Goal: Task Accomplishment & Management: Use online tool/utility

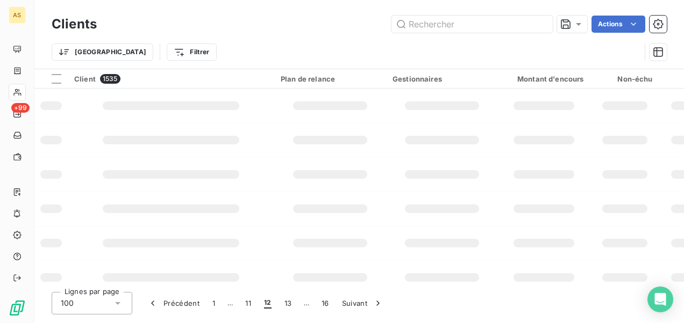
scroll to position [215, 0]
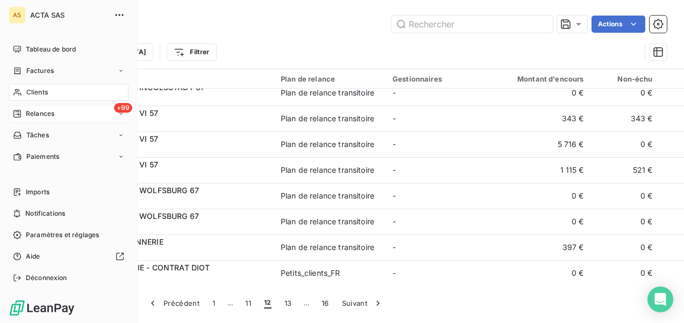
click at [48, 118] on span "Relances" at bounding box center [40, 114] width 28 height 10
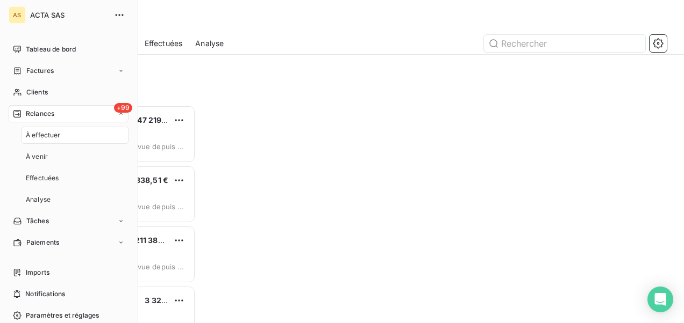
scroll to position [210, 135]
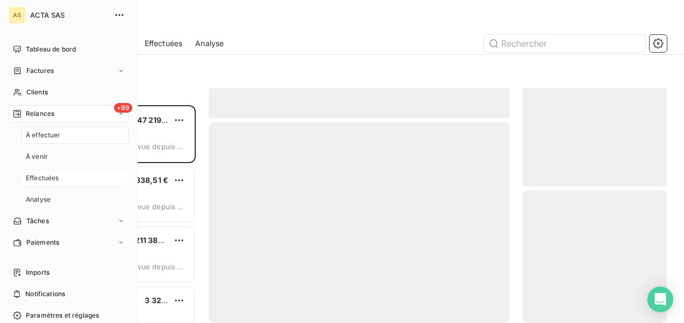
click at [54, 180] on span "Effectuées" at bounding box center [42, 179] width 33 height 10
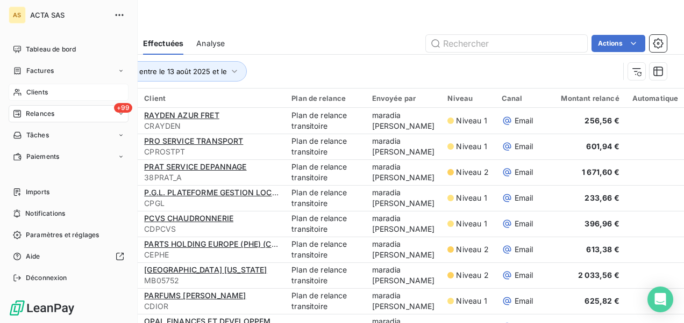
click at [46, 91] on div "Clients" at bounding box center [69, 92] width 120 height 17
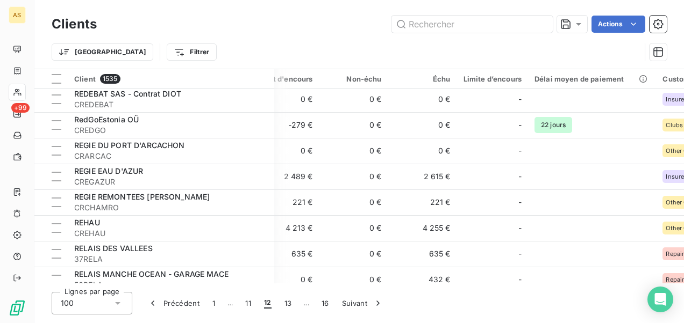
scroll to position [1343, 279]
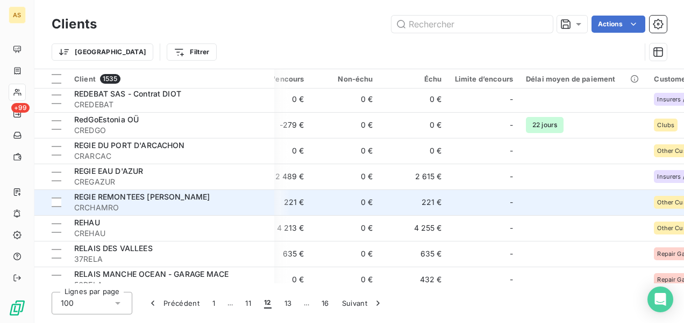
click at [416, 210] on td "221 €" at bounding box center [413, 203] width 69 height 26
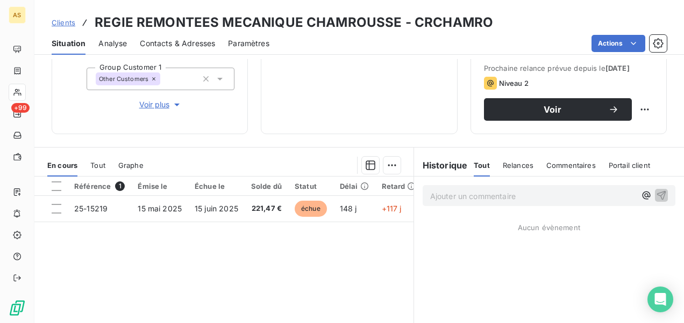
scroll to position [161, 0]
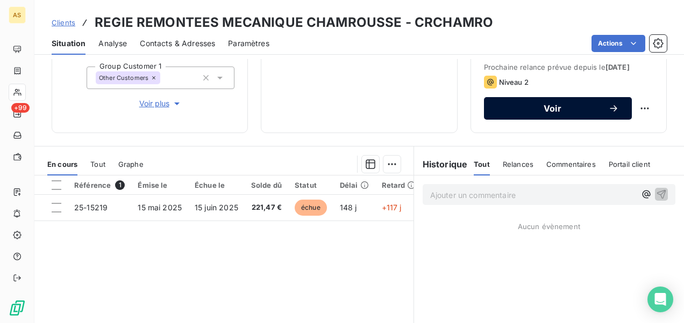
click at [533, 120] on button "Voir" at bounding box center [558, 108] width 148 height 23
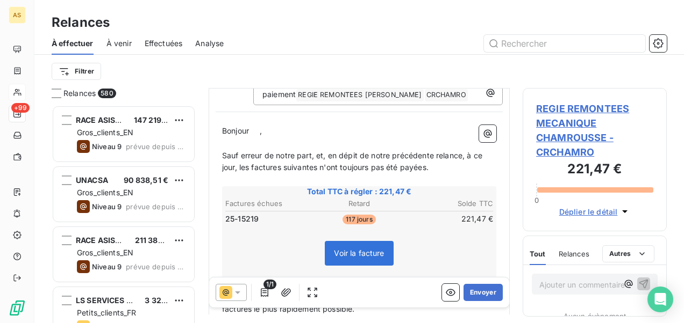
scroll to position [109, 0]
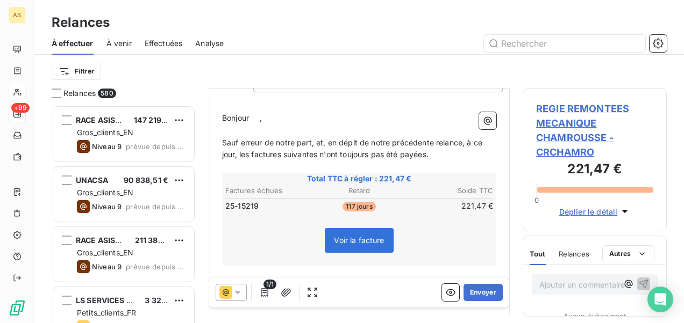
click at [238, 294] on icon at bounding box center [237, 292] width 11 height 11
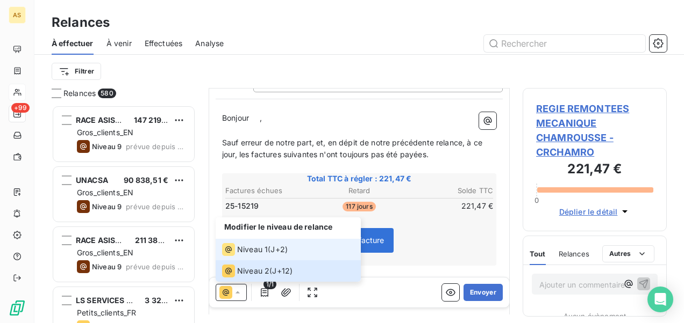
click at [253, 256] on div "Niveau 1" at bounding box center [245, 249] width 46 height 13
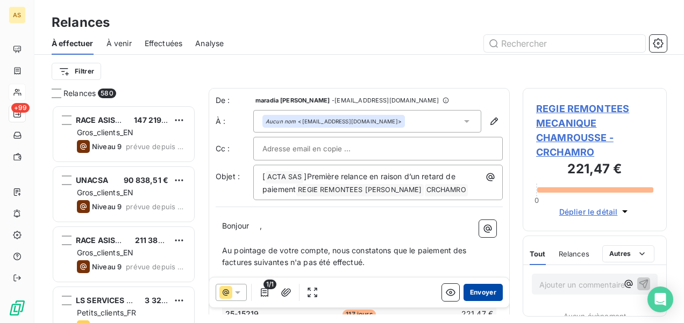
click at [480, 291] on button "Envoyer" at bounding box center [482, 292] width 39 height 17
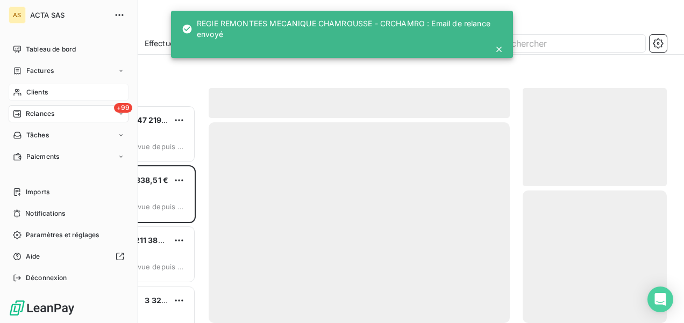
click at [35, 89] on span "Clients" at bounding box center [36, 93] width 21 height 10
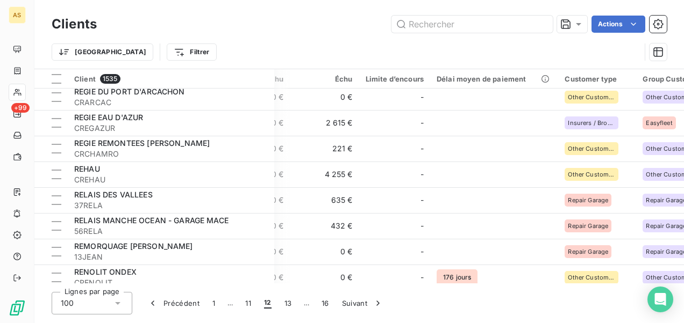
scroll to position [1397, 375]
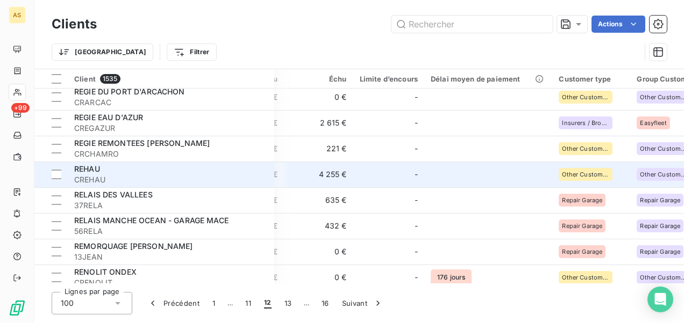
click at [211, 175] on span "CREHAU" at bounding box center [170, 180] width 193 height 11
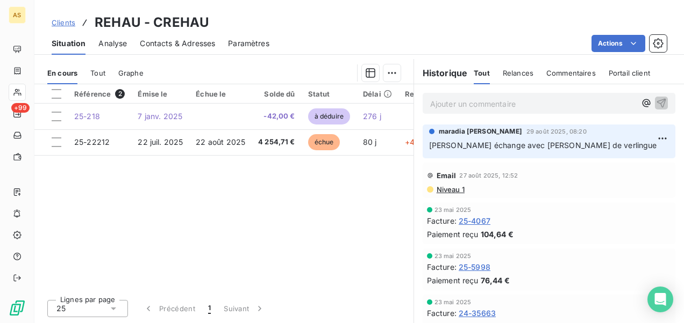
scroll to position [206, 0]
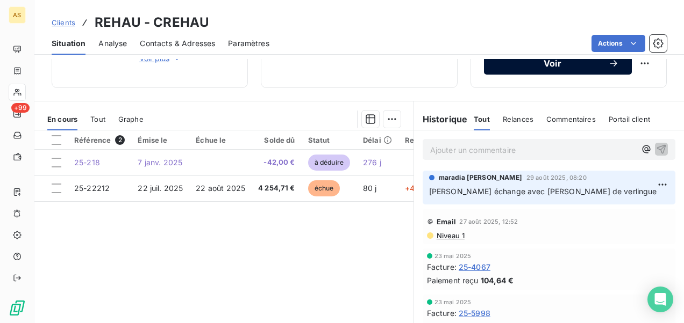
click at [502, 69] on div "Voir" at bounding box center [558, 63] width 122 height 11
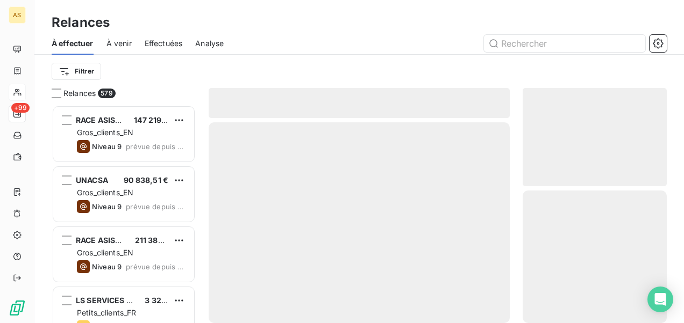
scroll to position [210, 135]
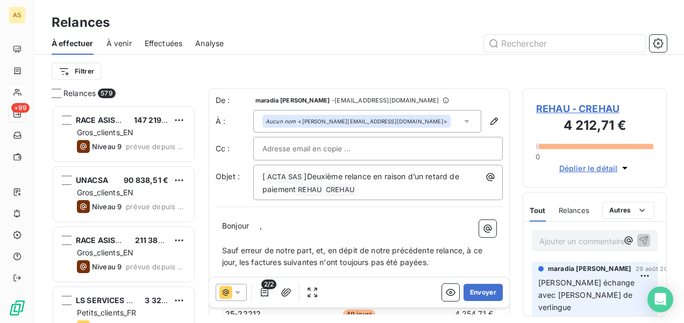
click at [238, 292] on icon at bounding box center [237, 293] width 5 height 3
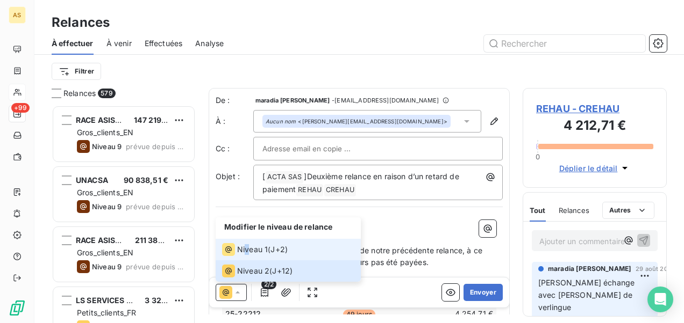
click at [247, 246] on span "Niveau 1" at bounding box center [252, 250] width 31 height 11
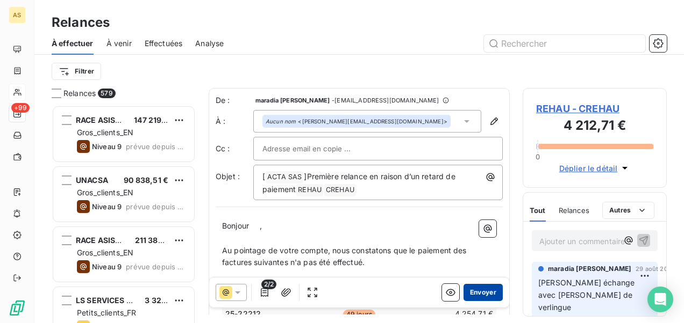
click at [468, 296] on button "Envoyer" at bounding box center [482, 292] width 39 height 17
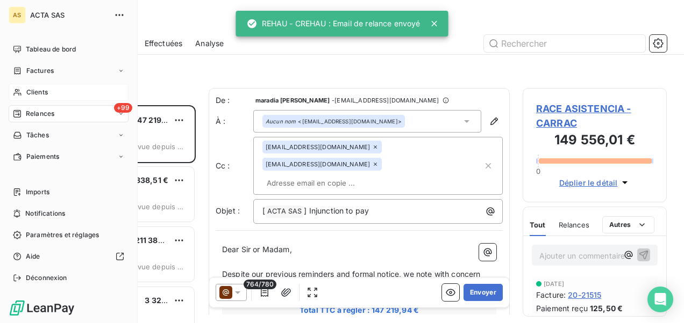
click at [40, 94] on span "Clients" at bounding box center [36, 93] width 21 height 10
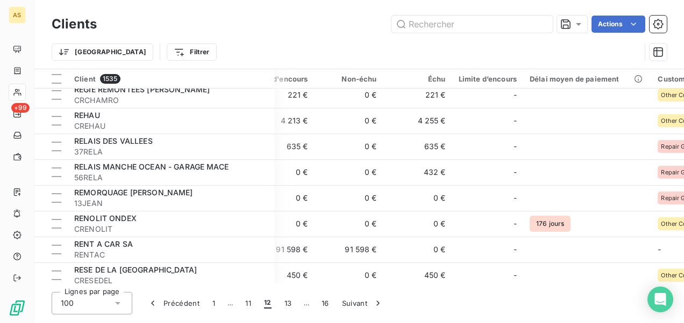
scroll to position [1451, 276]
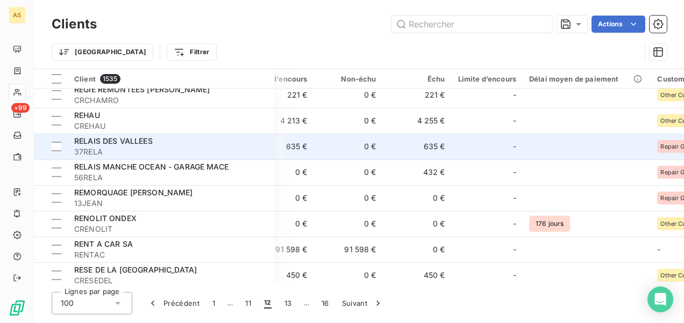
click at [429, 146] on td "635 €" at bounding box center [417, 147] width 69 height 26
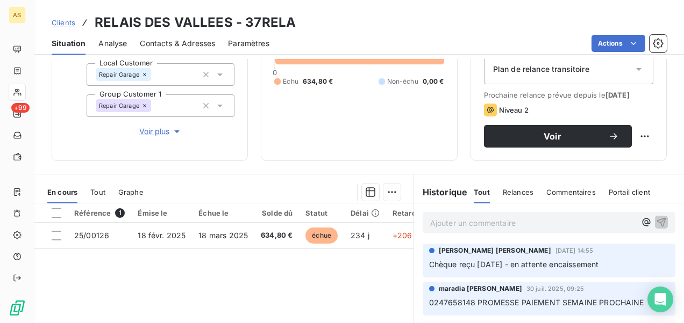
scroll to position [161, 0]
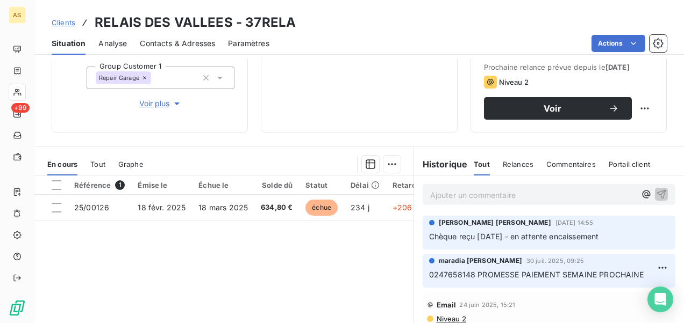
click at [66, 24] on span "Clients" at bounding box center [64, 22] width 24 height 9
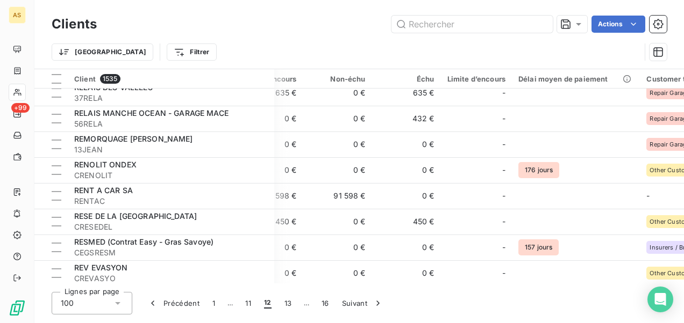
scroll to position [1505, 398]
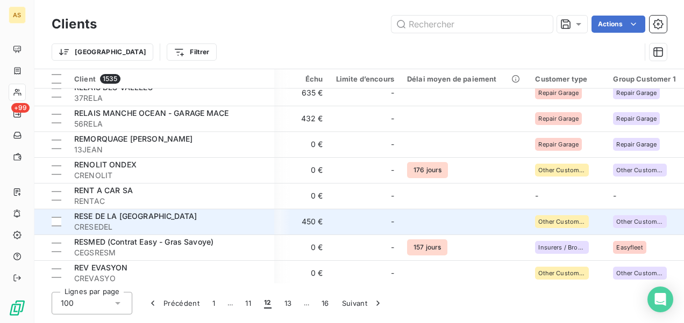
click at [197, 224] on span "CRESEDEL" at bounding box center [170, 227] width 193 height 11
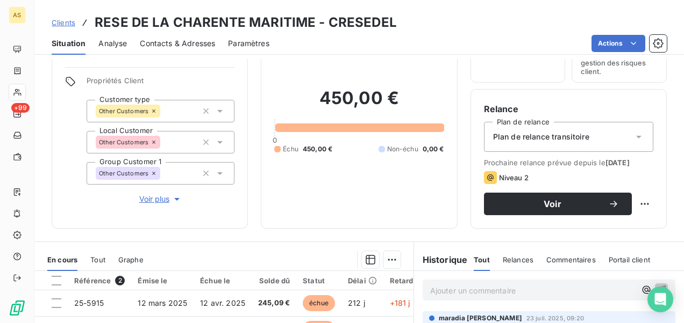
scroll to position [107, 0]
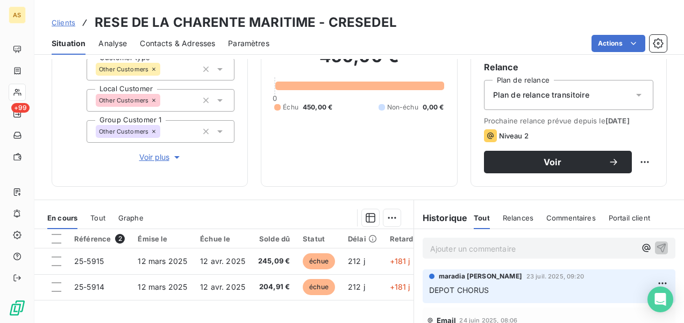
click at [61, 23] on span "Clients" at bounding box center [64, 22] width 24 height 9
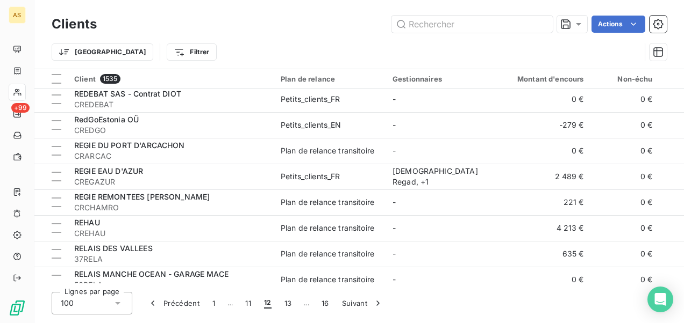
scroll to position [1397, 0]
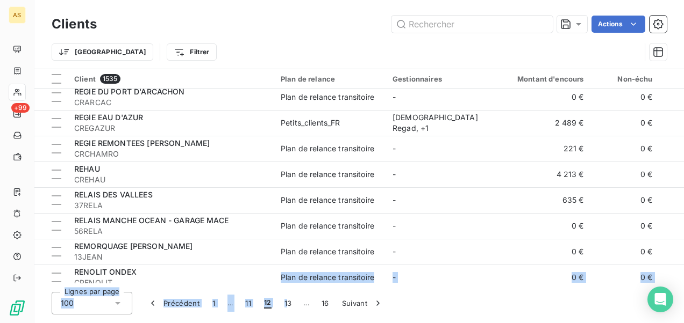
drag, startPoint x: 233, startPoint y: 285, endPoint x: 287, endPoint y: 290, distance: 54.0
click at [287, 290] on div "Clients Actions Trier Filtrer Client 1535 Plan de relance Gestionnaires Montant…" at bounding box center [358, 161] width 649 height 323
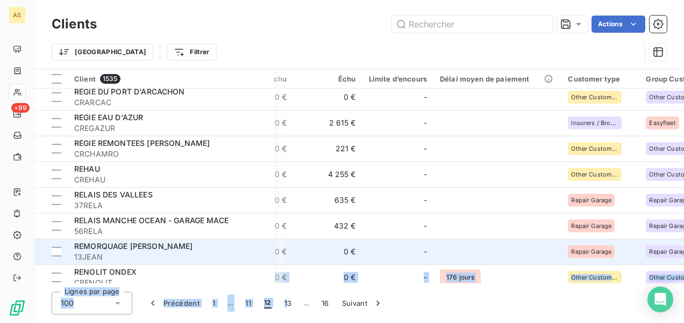
scroll to position [1505, 365]
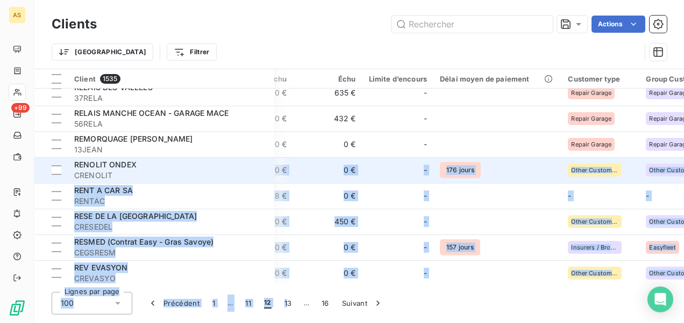
click at [169, 172] on span "CRENOLIT" at bounding box center [170, 175] width 193 height 11
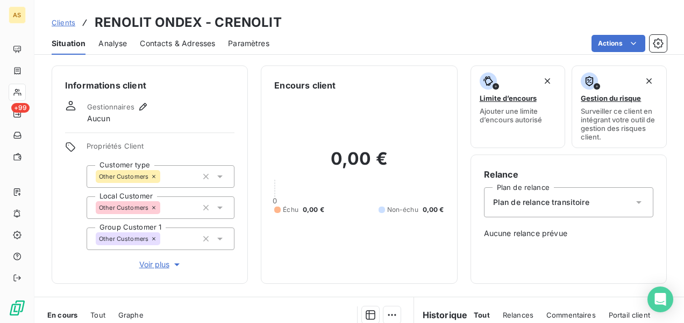
click at [59, 20] on span "Clients" at bounding box center [64, 22] width 24 height 9
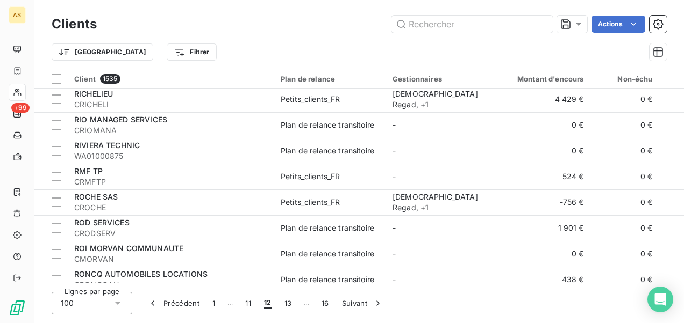
scroll to position [1773, 0]
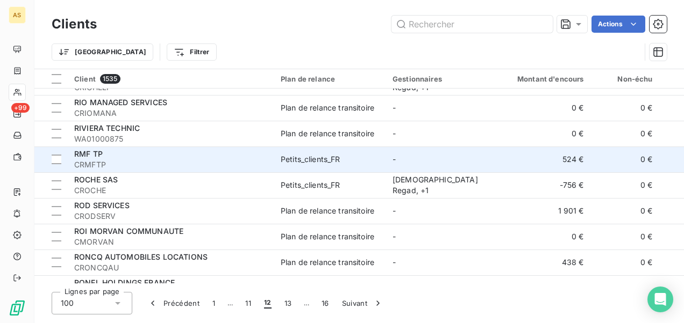
click at [208, 162] on span "CRMFTP" at bounding box center [170, 165] width 193 height 11
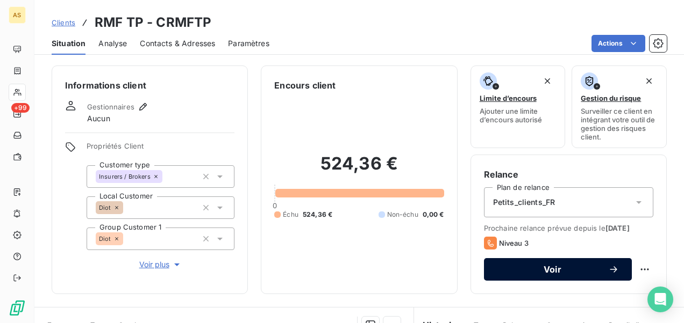
click at [526, 274] on span "Voir" at bounding box center [552, 269] width 111 height 9
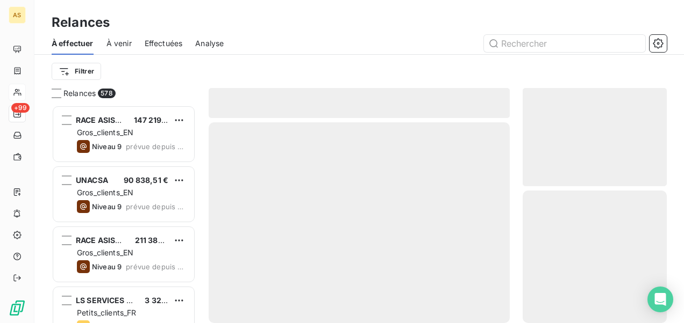
scroll to position [210, 135]
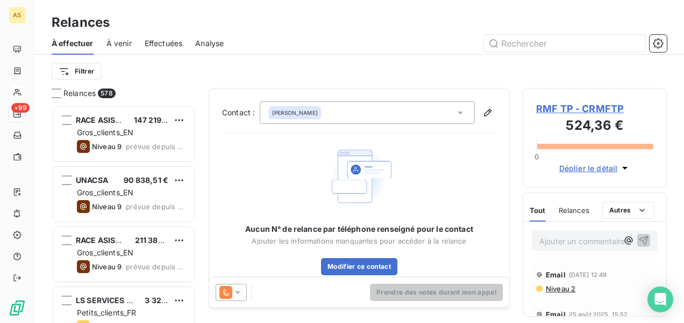
click at [235, 290] on icon at bounding box center [237, 292] width 11 height 11
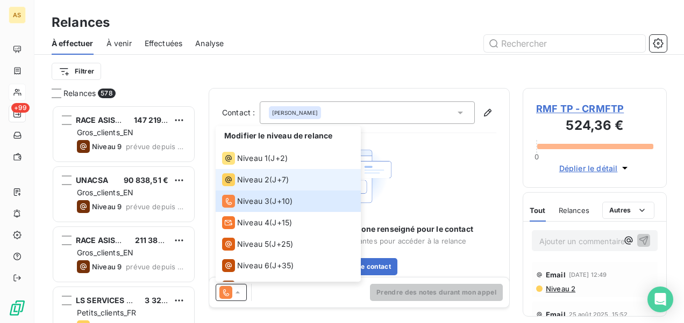
click at [259, 177] on span "Niveau 2" at bounding box center [253, 180] width 32 height 11
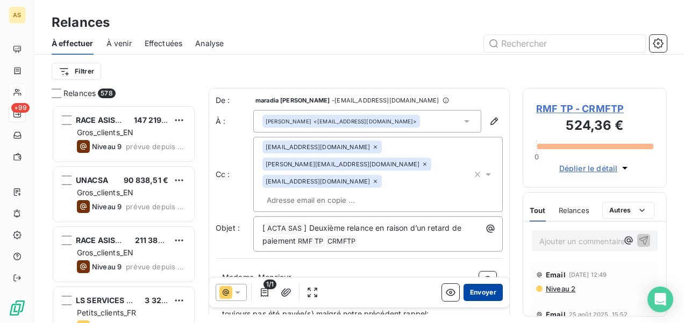
click at [488, 292] on button "Envoyer" at bounding box center [482, 292] width 39 height 17
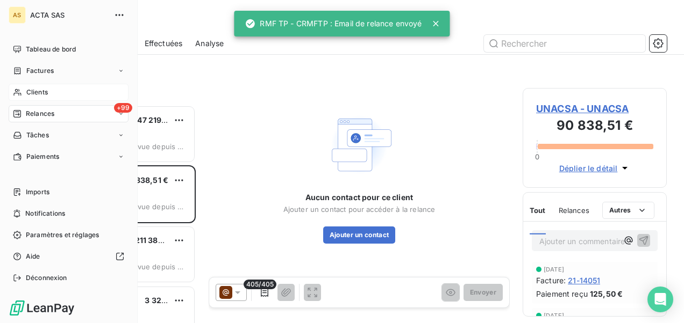
click at [27, 95] on span "Clients" at bounding box center [36, 93] width 21 height 10
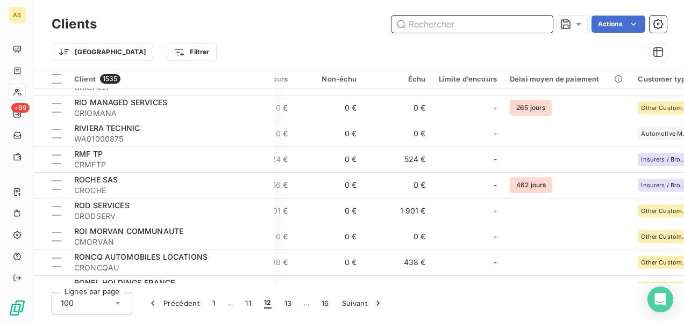
scroll to position [1773, 299]
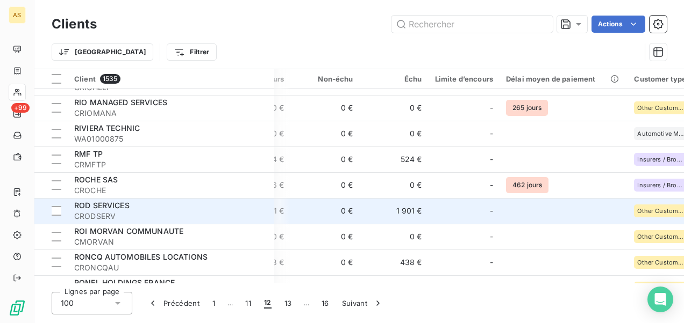
click at [109, 211] on div "ROD SERVICES" at bounding box center [170, 205] width 193 height 11
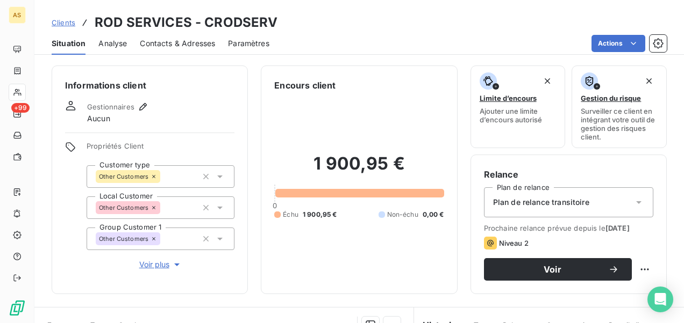
scroll to position [161, 0]
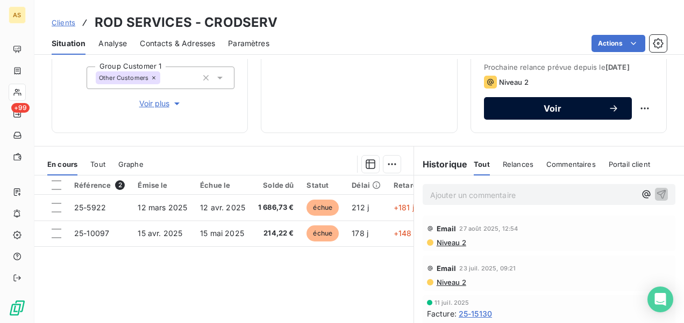
click at [514, 111] on button "Voir" at bounding box center [558, 108] width 148 height 23
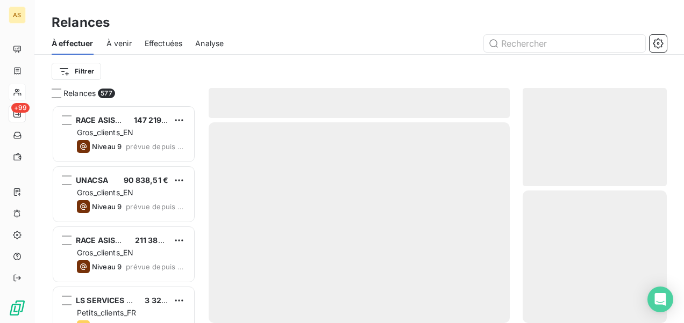
scroll to position [210, 135]
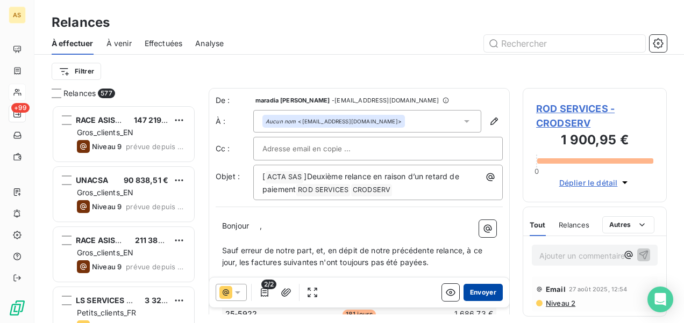
click at [465, 286] on button "Envoyer" at bounding box center [482, 292] width 39 height 17
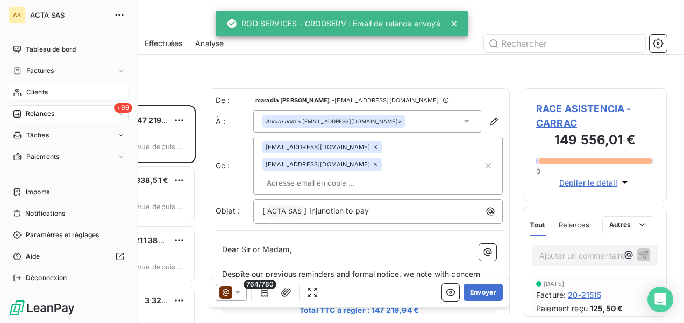
click at [67, 95] on div "Clients" at bounding box center [69, 92] width 120 height 17
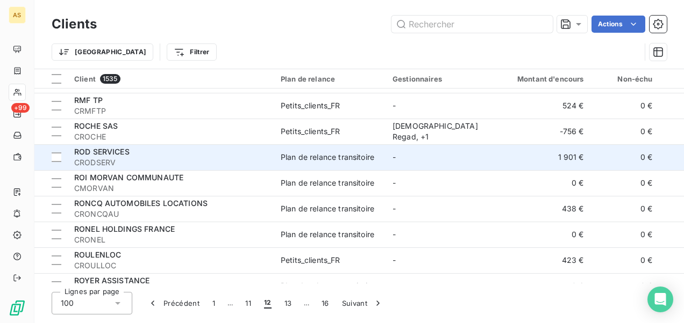
scroll to position [1881, 0]
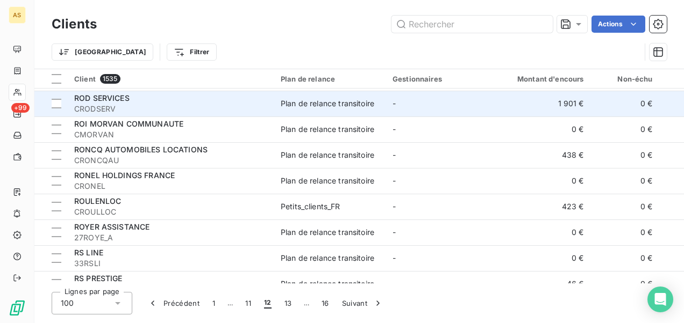
click at [325, 158] on div "Plan de relance transitoire" at bounding box center [328, 155] width 94 height 11
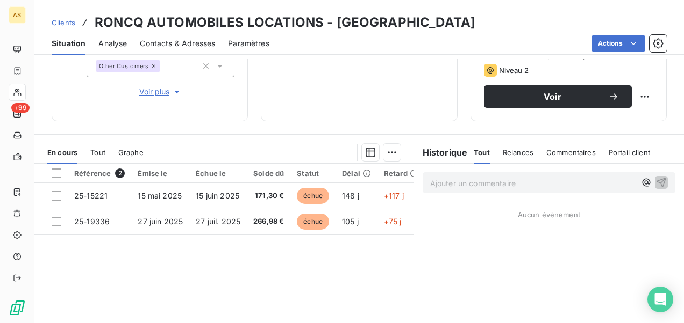
scroll to position [215, 0]
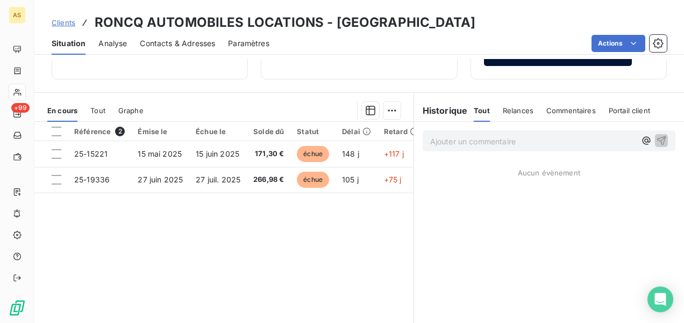
click at [507, 59] on span "Voir" at bounding box center [552, 55] width 111 height 9
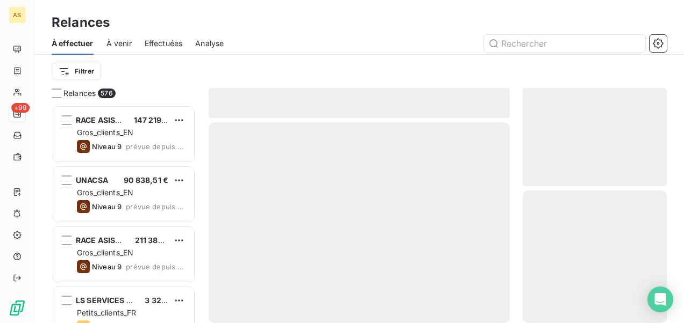
scroll to position [210, 135]
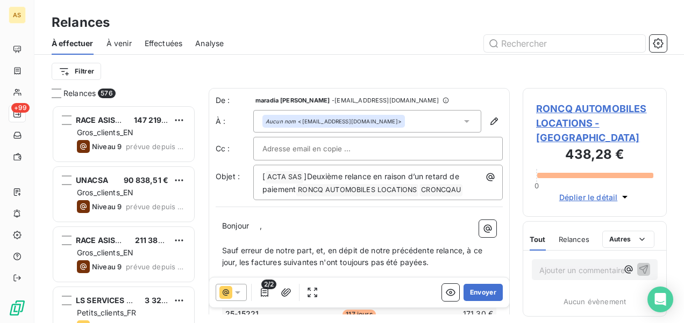
click at [233, 295] on icon at bounding box center [237, 292] width 11 height 11
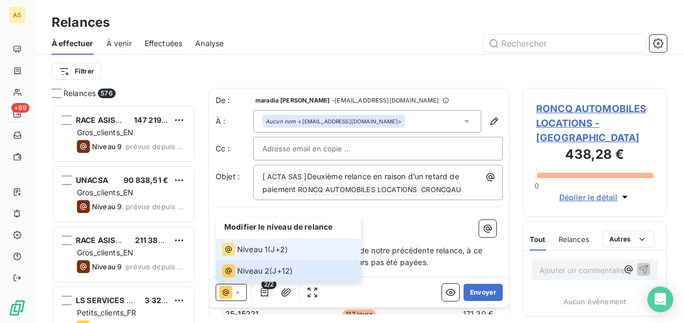
click at [240, 252] on span "Niveau 1" at bounding box center [252, 250] width 31 height 11
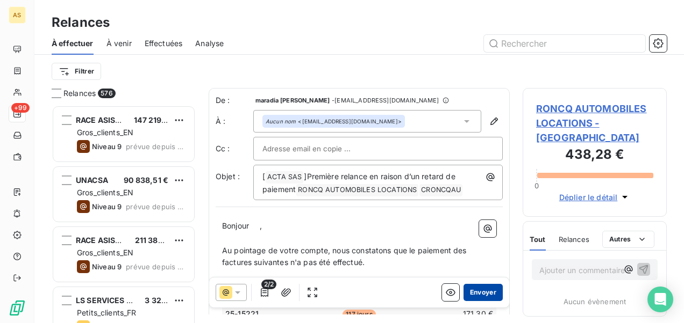
click at [481, 292] on button "Envoyer" at bounding box center [482, 292] width 39 height 17
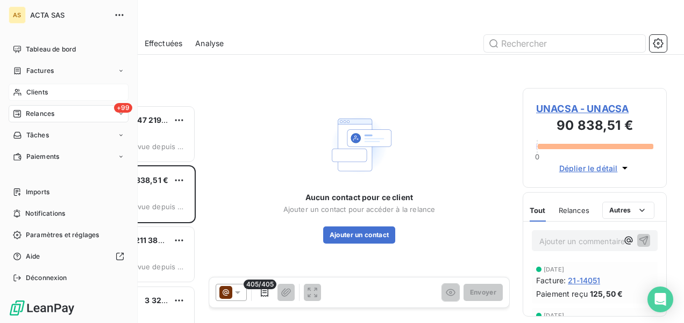
click at [46, 94] on span "Clients" at bounding box center [36, 93] width 21 height 10
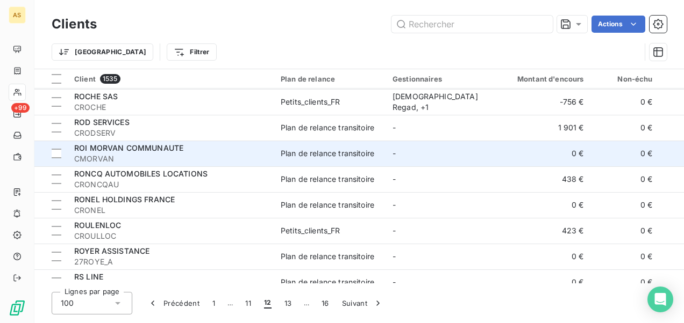
scroll to position [1881, 0]
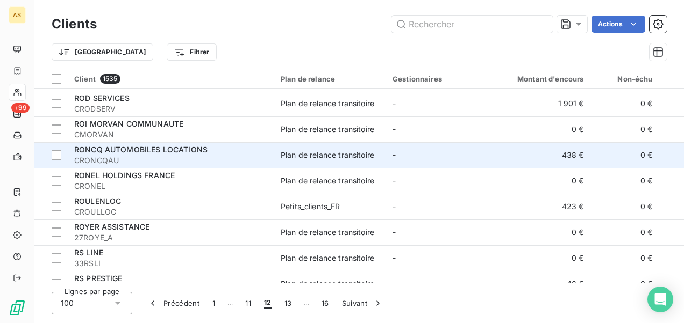
click at [232, 157] on span "CRONCQAU" at bounding box center [170, 160] width 193 height 11
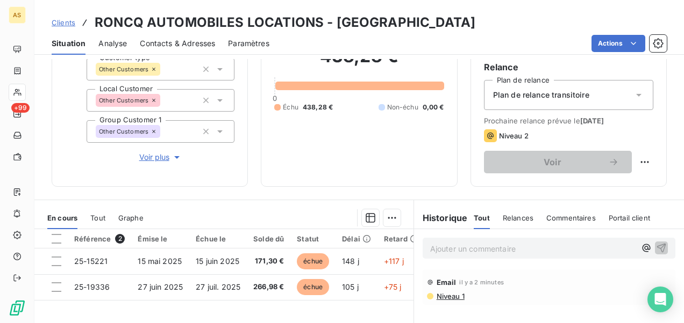
scroll to position [161, 0]
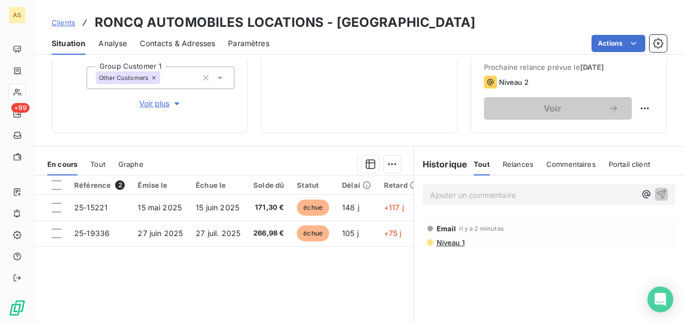
click at [67, 20] on span "Clients" at bounding box center [64, 22] width 24 height 9
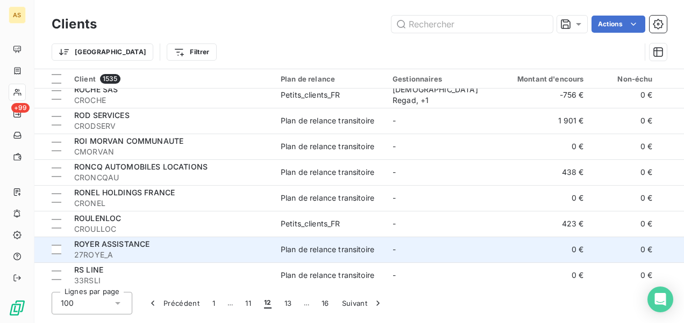
scroll to position [1881, 0]
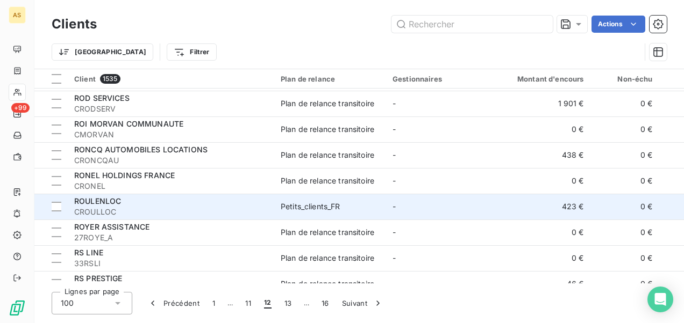
click at [396, 206] on td "-" at bounding box center [442, 207] width 112 height 26
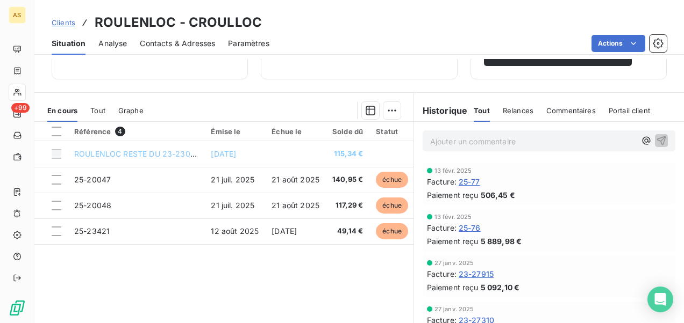
scroll to position [645, 0]
click at [67, 19] on span "Clients" at bounding box center [64, 22] width 24 height 9
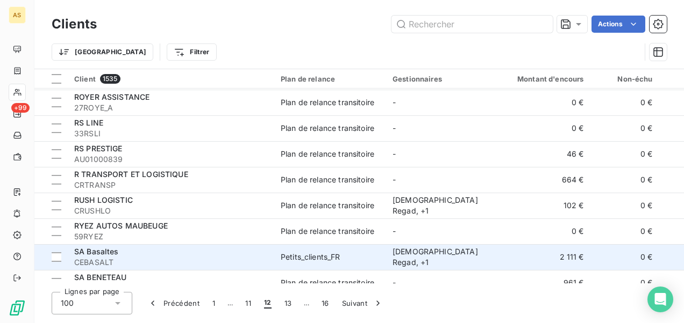
scroll to position [1988, 0]
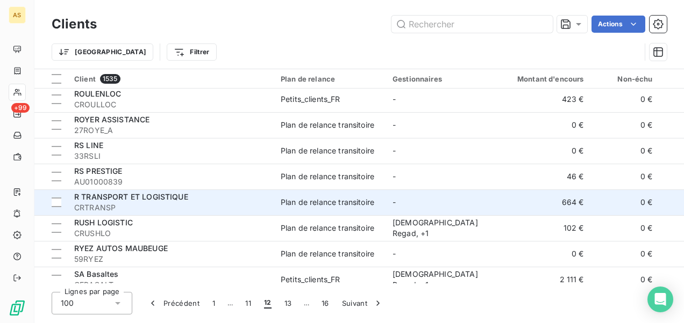
click at [139, 203] on span "CRTRANSP" at bounding box center [170, 208] width 193 height 11
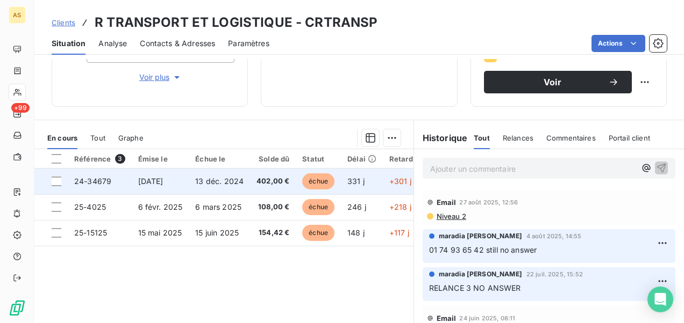
scroll to position [215, 0]
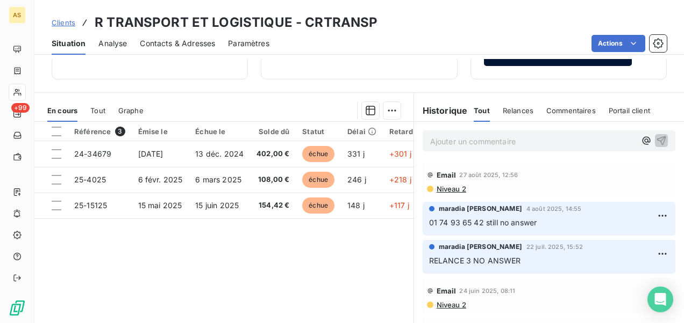
click at [517, 59] on span "Voir" at bounding box center [552, 55] width 111 height 9
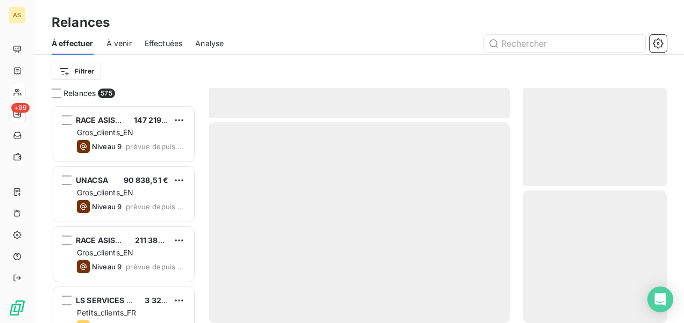
scroll to position [210, 135]
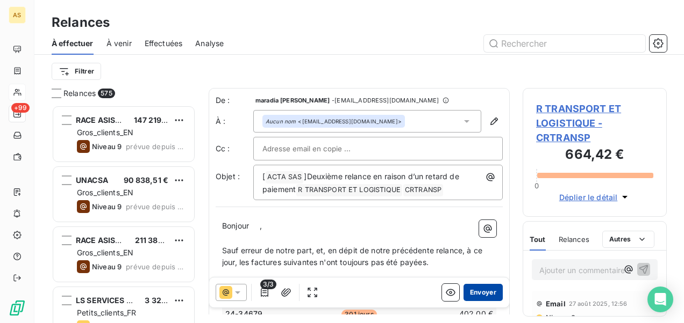
click at [469, 293] on button "Envoyer" at bounding box center [482, 292] width 39 height 17
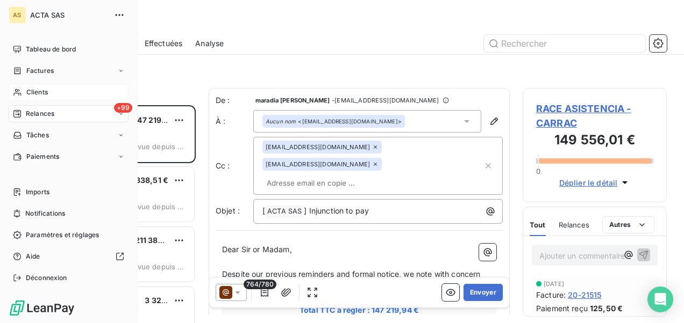
click at [56, 97] on div "Clients" at bounding box center [69, 92] width 120 height 17
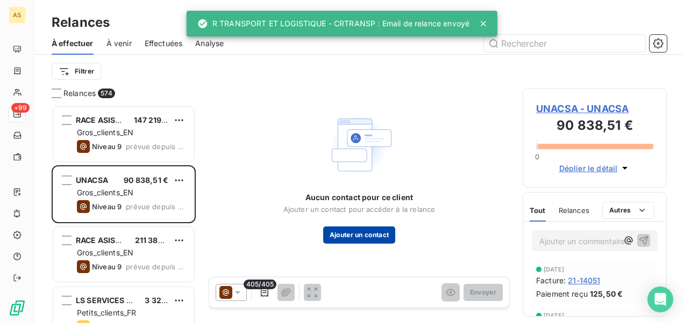
scroll to position [210, 135]
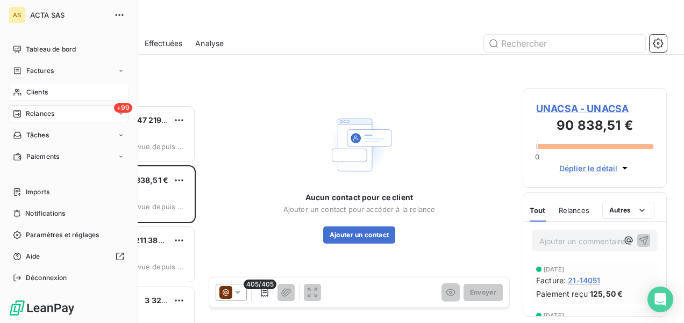
click at [28, 95] on span "Clients" at bounding box center [36, 93] width 21 height 10
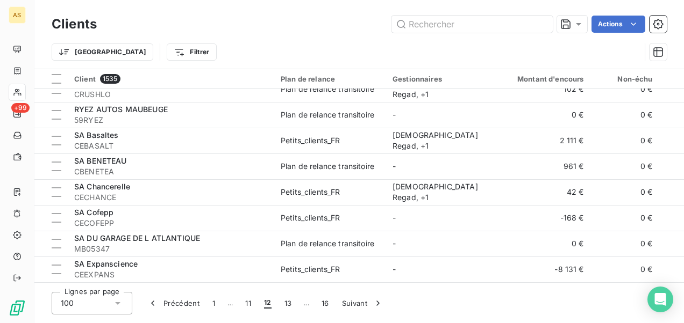
scroll to position [2149, 0]
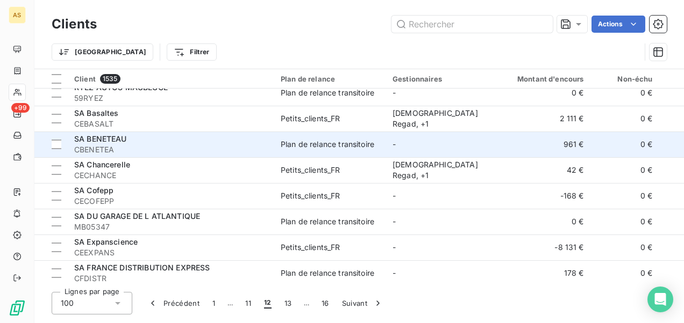
click at [328, 146] on div "Plan de relance transitoire" at bounding box center [328, 144] width 94 height 11
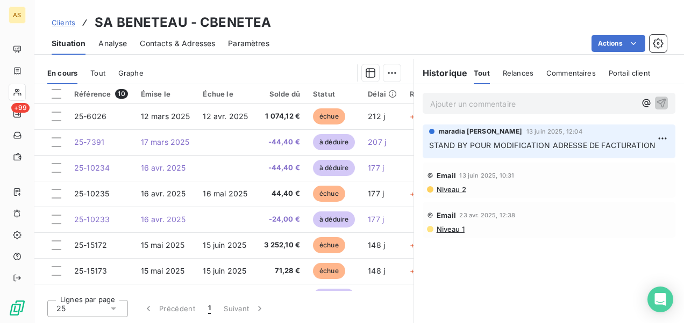
click at [62, 24] on span "Clients" at bounding box center [64, 22] width 24 height 9
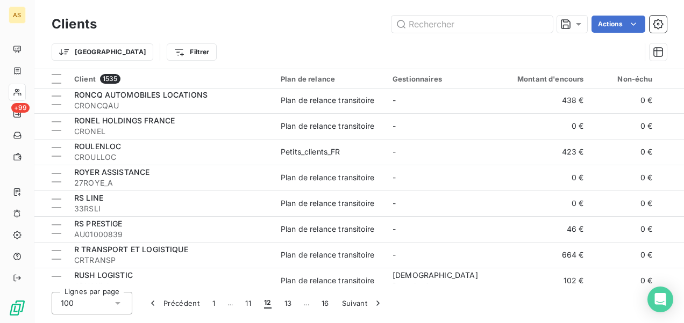
scroll to position [1959, 0]
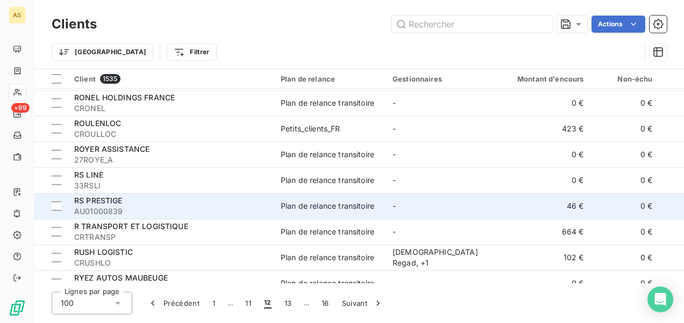
click at [212, 198] on div "RS PRESTIGE" at bounding box center [170, 201] width 193 height 11
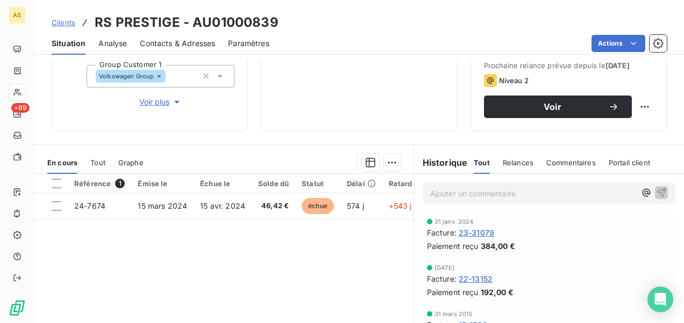
scroll to position [99, 0]
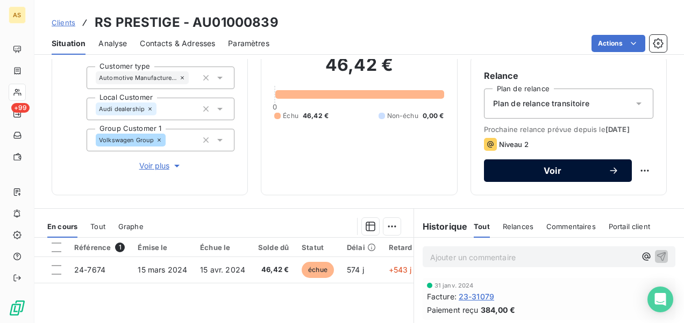
click at [526, 175] on span "Voir" at bounding box center [552, 171] width 111 height 9
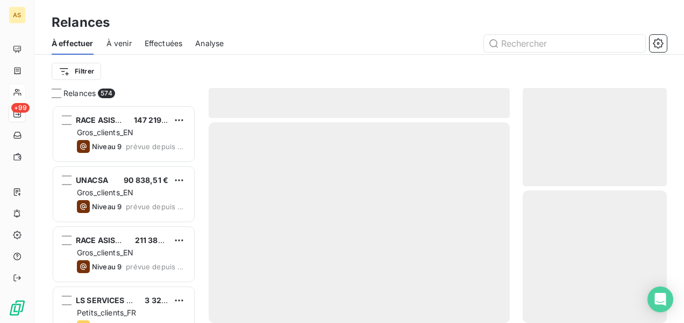
scroll to position [210, 135]
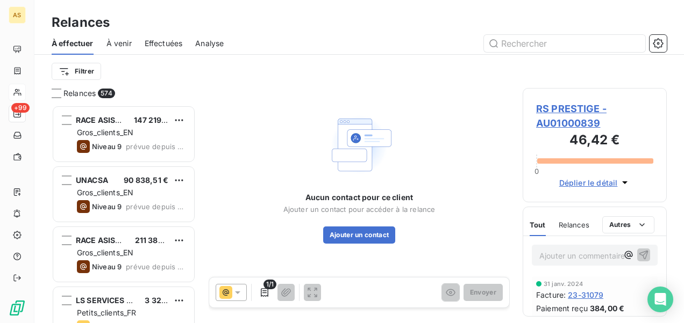
click at [560, 103] on span "RS PRESTIGE - AU01000839" at bounding box center [594, 116] width 117 height 29
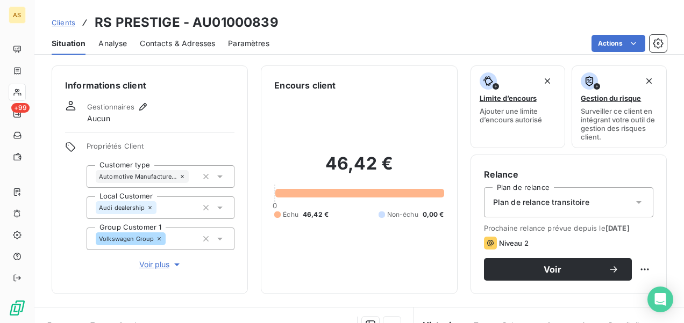
click at [56, 24] on span "Clients" at bounding box center [64, 22] width 24 height 9
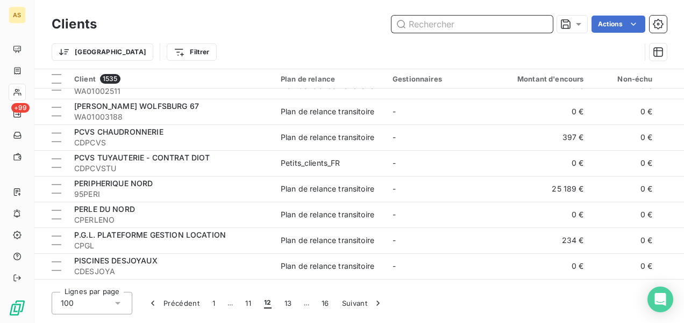
scroll to position [1397, 0]
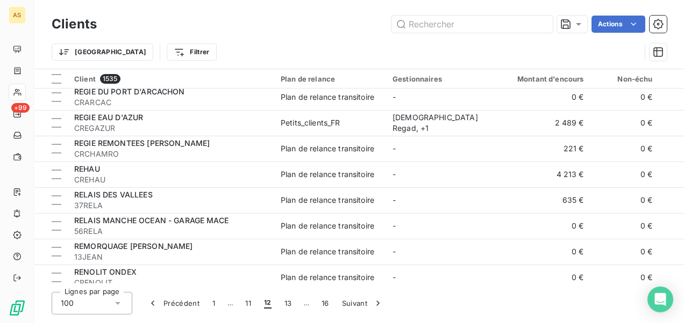
drag, startPoint x: 212, startPoint y: 284, endPoint x: 233, endPoint y: 281, distance: 21.7
click at [233, 281] on div "Clients Actions Trier Filtrer Client 1535 Plan de relance Gestionnaires Montant…" at bounding box center [358, 161] width 649 height 323
drag, startPoint x: 222, startPoint y: 285, endPoint x: 229, endPoint y: 282, distance: 8.2
click at [229, 282] on div "Clients Actions Trier Filtrer Client 1535 Plan de relance Gestionnaires Montant…" at bounding box center [358, 161] width 649 height 323
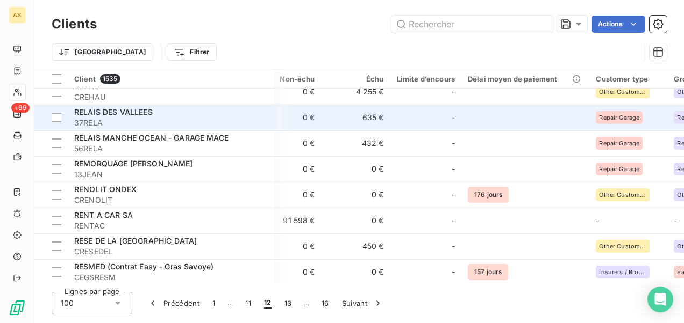
scroll to position [1505, 337]
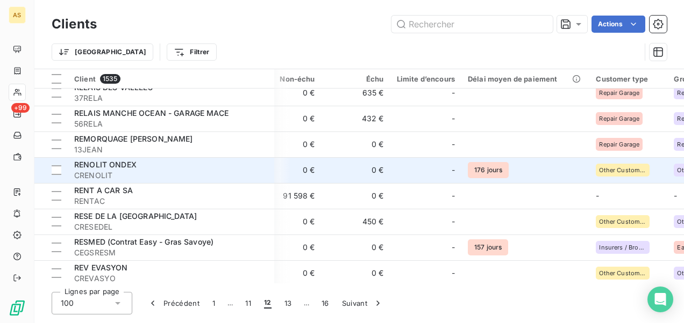
click at [153, 167] on div "RENOLIT ONDEX" at bounding box center [170, 165] width 193 height 11
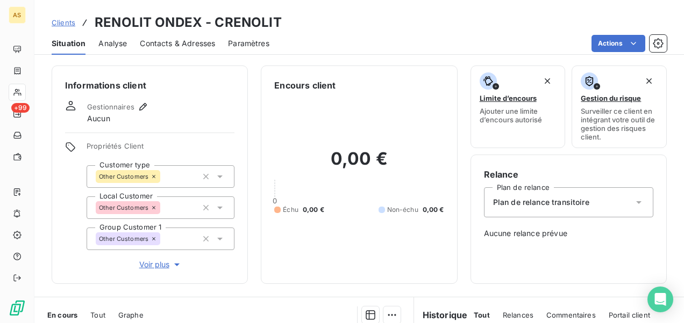
scroll to position [242, 0]
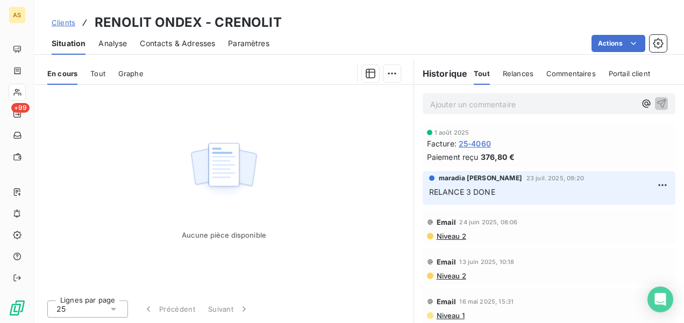
click at [59, 20] on span "Clients" at bounding box center [64, 22] width 24 height 9
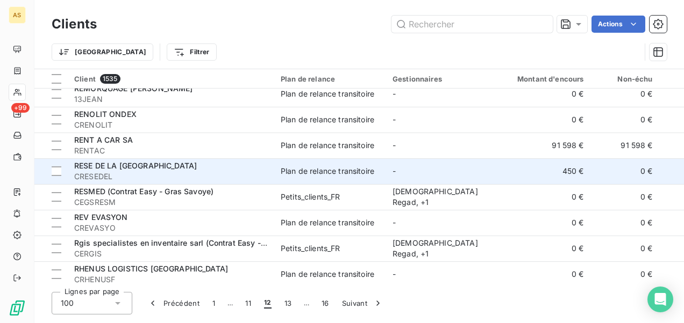
scroll to position [1612, 0]
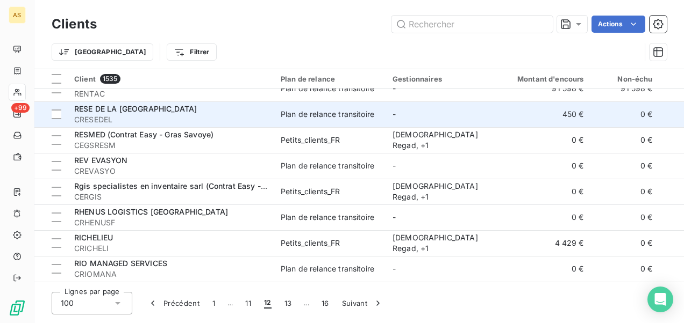
click at [196, 119] on span "CRESEDEL" at bounding box center [170, 119] width 193 height 11
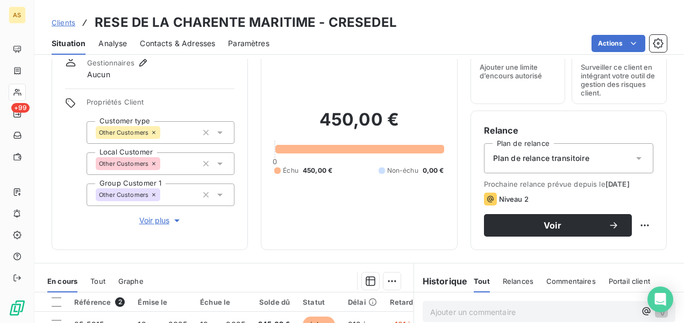
scroll to position [215, 0]
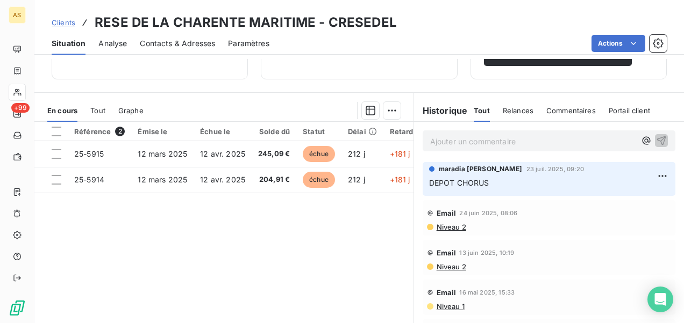
click at [66, 22] on span "Clients" at bounding box center [64, 22] width 24 height 9
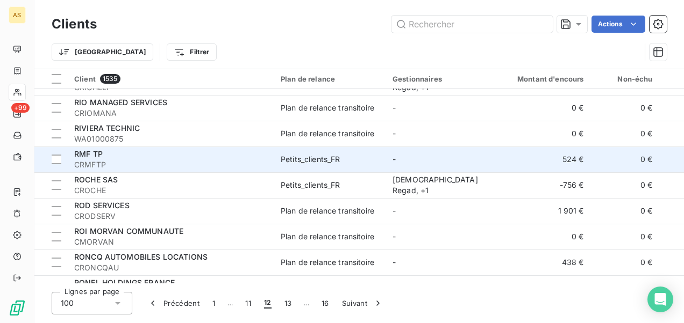
scroll to position [1827, 0]
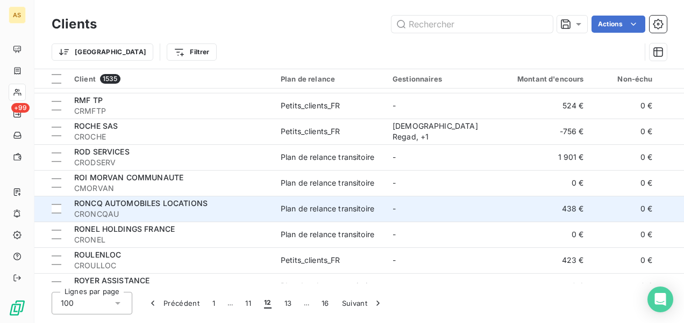
drag, startPoint x: 202, startPoint y: 210, endPoint x: 249, endPoint y: 210, distance: 47.3
click at [249, 210] on span "CRONCQAU" at bounding box center [170, 214] width 193 height 11
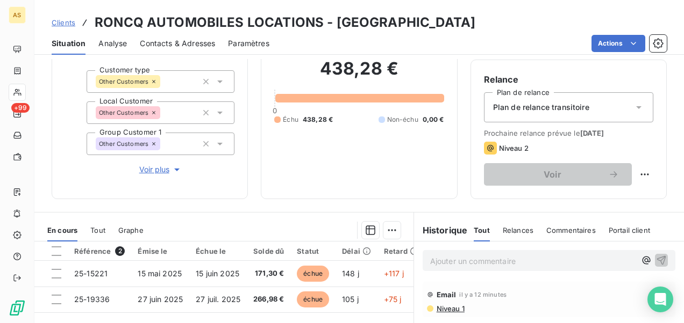
scroll to position [161, 0]
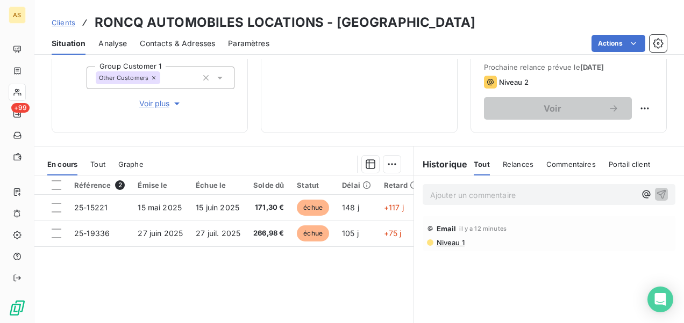
click at [67, 21] on span "Clients" at bounding box center [64, 22] width 24 height 9
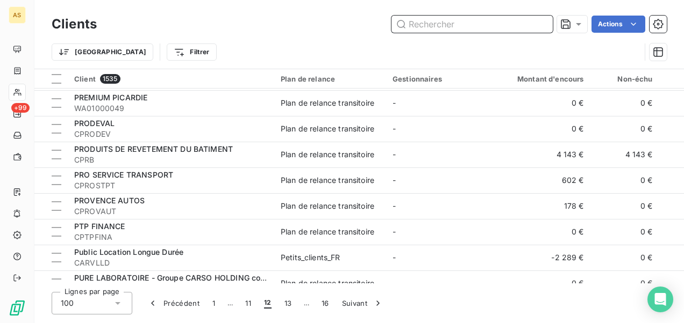
scroll to position [806, 0]
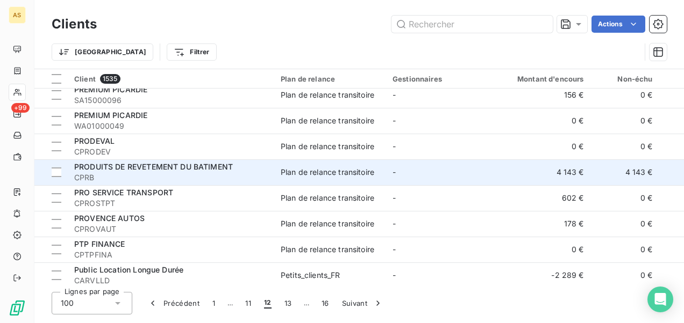
click at [211, 171] on div "PRODUITS DE REVETEMENT DU BATIMENT" at bounding box center [170, 167] width 193 height 11
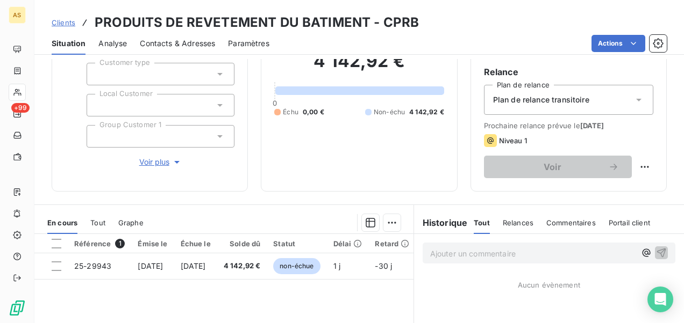
scroll to position [215, 0]
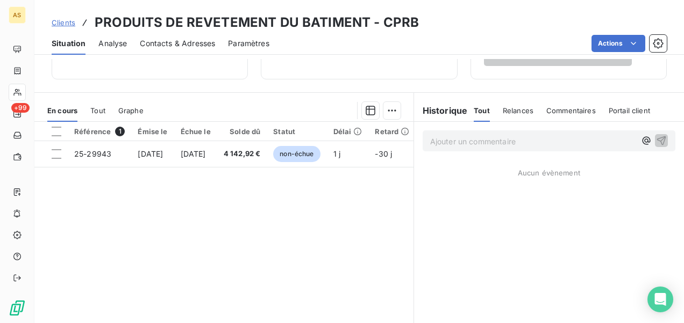
click at [68, 19] on span "Clients" at bounding box center [64, 22] width 24 height 9
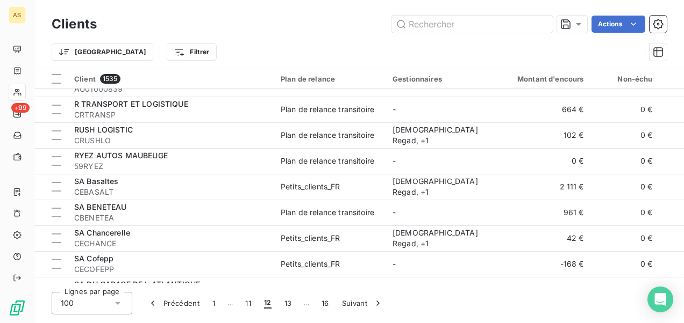
scroll to position [2096, 0]
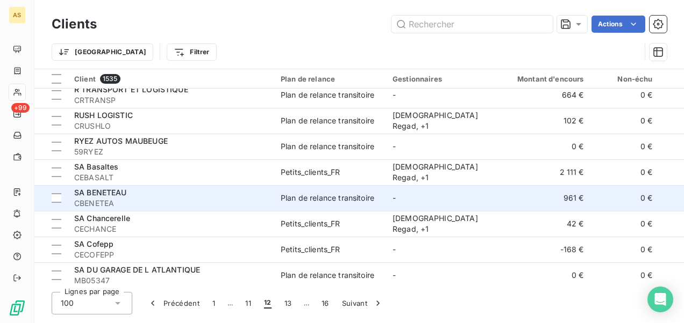
click at [531, 202] on td "961 €" at bounding box center [544, 198] width 92 height 26
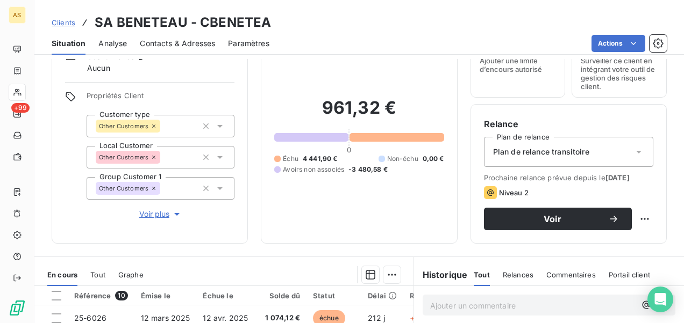
scroll to position [107, 0]
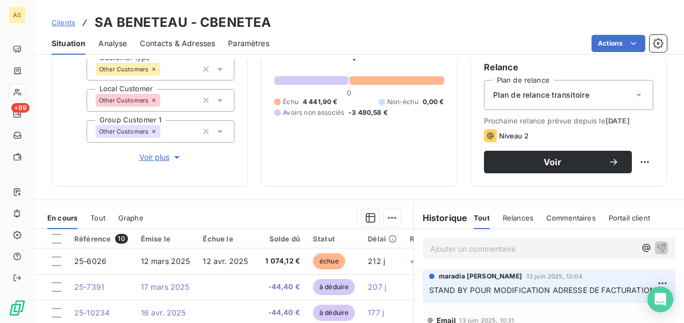
click at [546, 183] on div "Relance Plan de relance Plan de relance transitoire Prochaine relance prévue de…" at bounding box center [568, 117] width 196 height 140
click at [545, 174] on button "Voir" at bounding box center [558, 162] width 148 height 23
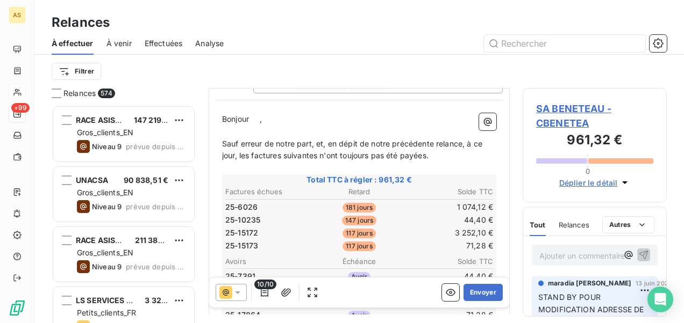
scroll to position [54, 0]
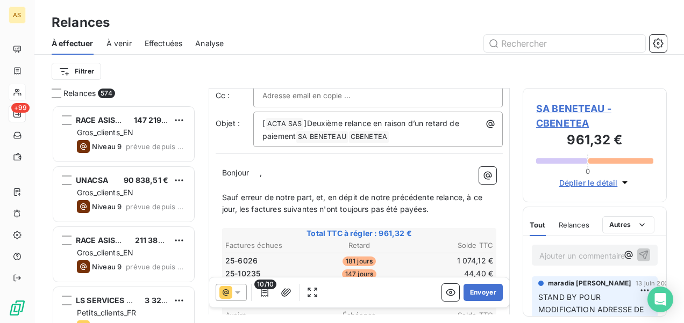
click at [569, 104] on span "SA BENETEAU - CBENETEA" at bounding box center [594, 116] width 117 height 29
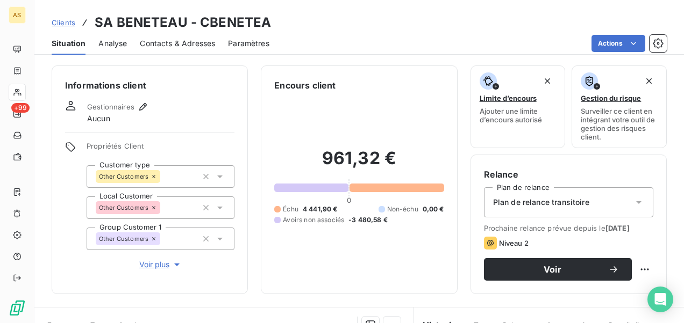
click at [63, 21] on span "Clients" at bounding box center [64, 22] width 24 height 9
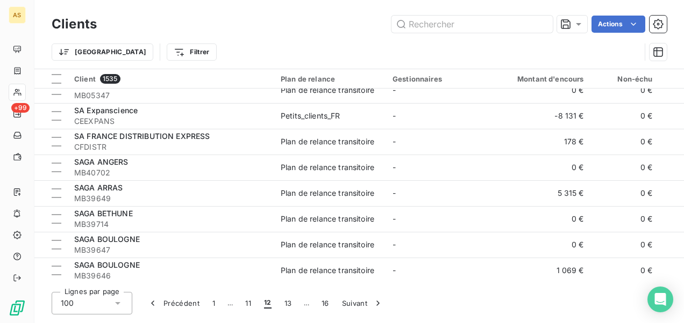
scroll to position [2389, 0]
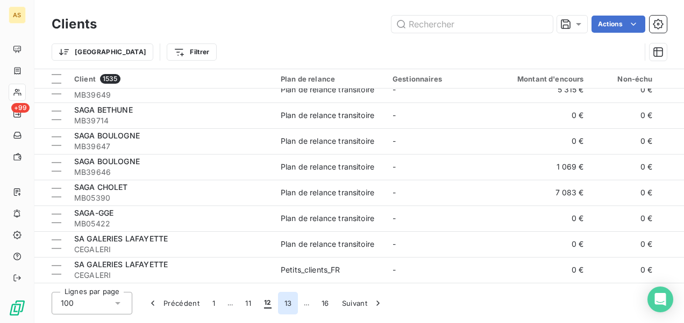
click at [289, 304] on button "13" at bounding box center [288, 303] width 20 height 23
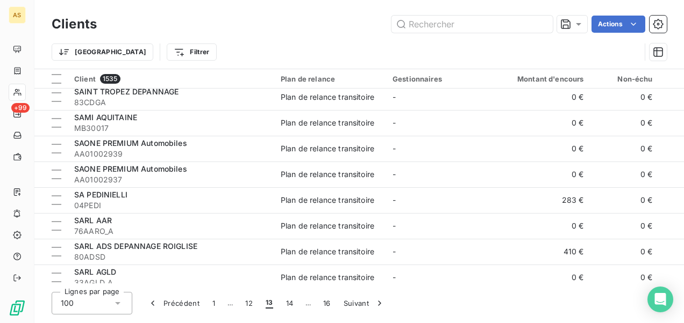
scroll to position [161, 0]
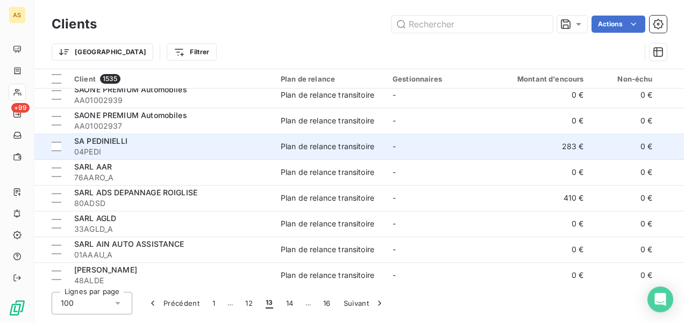
click at [378, 143] on span "Plan de relance transitoire" at bounding box center [330, 146] width 99 height 11
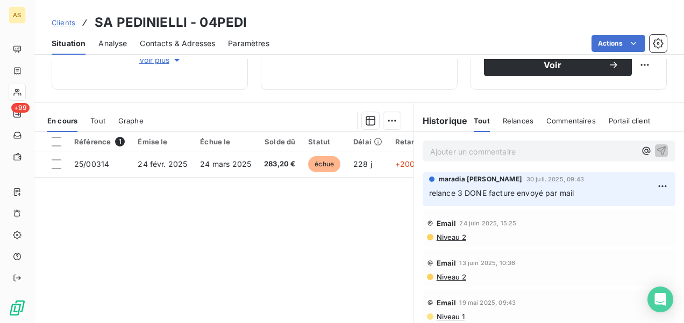
scroll to position [215, 0]
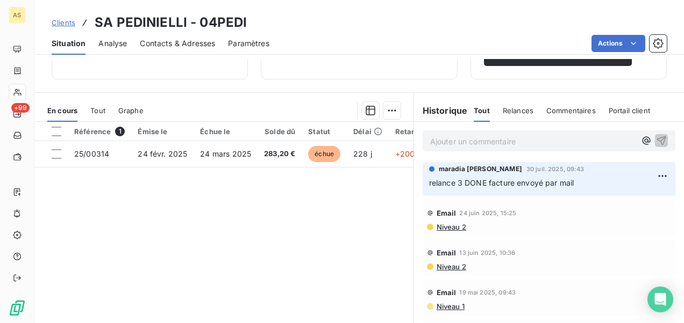
click at [52, 26] on span "Clients" at bounding box center [64, 22] width 24 height 9
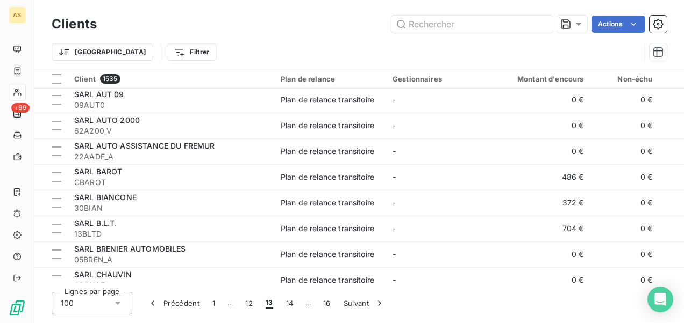
scroll to position [430, 0]
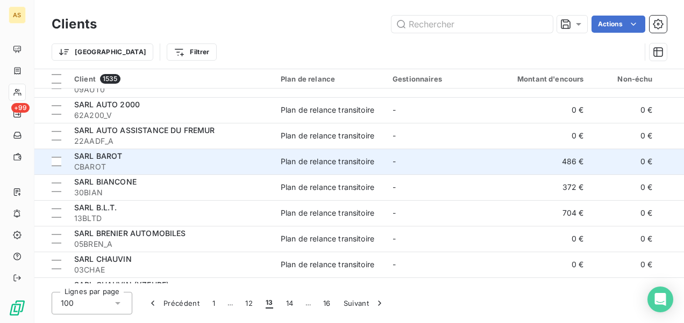
click at [261, 163] on span "CBAROT" at bounding box center [170, 167] width 193 height 11
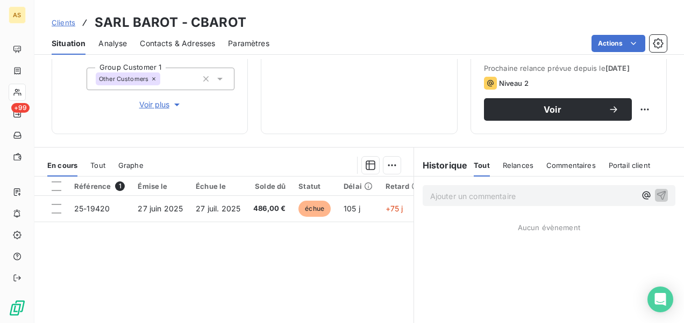
scroll to position [161, 0]
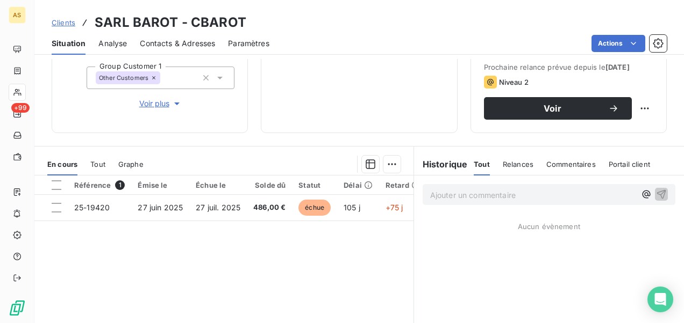
click at [538, 130] on div "Relance Plan de relance Plan de relance transitoire Prochaine relance prévue de…" at bounding box center [568, 64] width 196 height 140
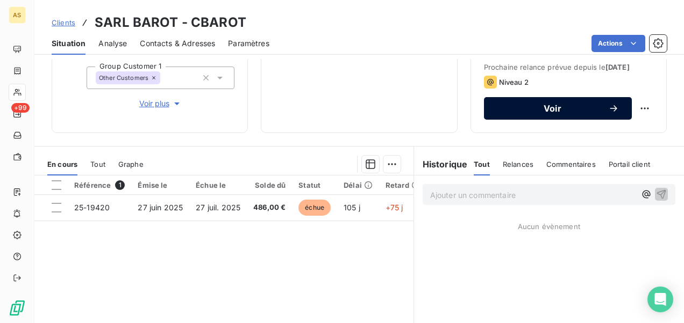
click at [538, 113] on span "Voir" at bounding box center [552, 108] width 111 height 9
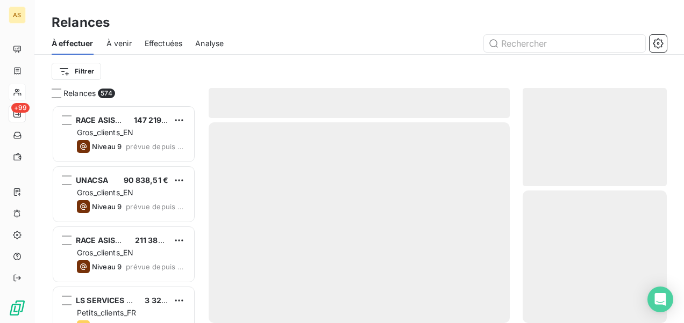
scroll to position [210, 135]
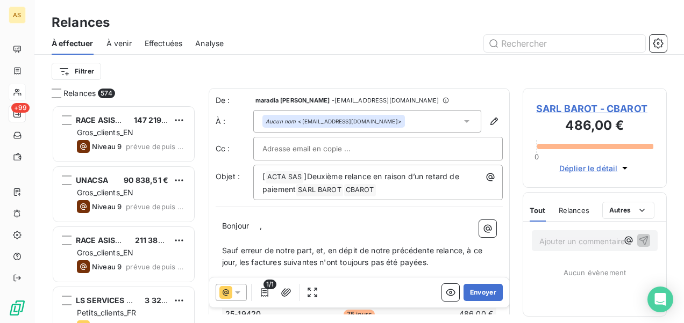
click at [234, 293] on icon at bounding box center [237, 292] width 11 height 11
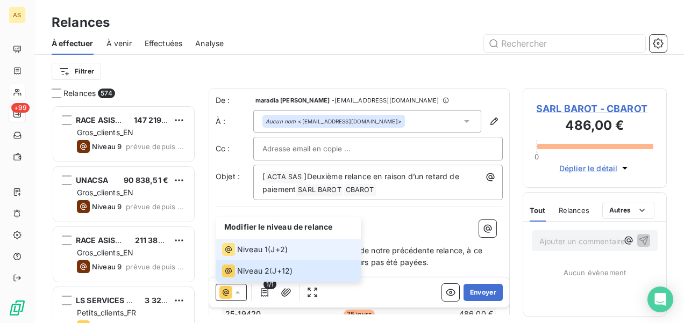
click at [236, 249] on div "Niveau 1" at bounding box center [245, 249] width 46 height 13
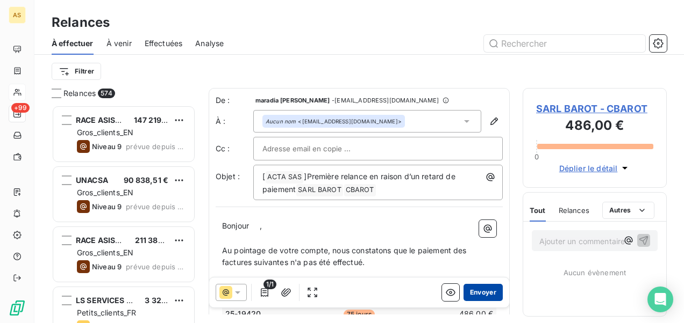
click at [474, 294] on button "Envoyer" at bounding box center [482, 292] width 39 height 17
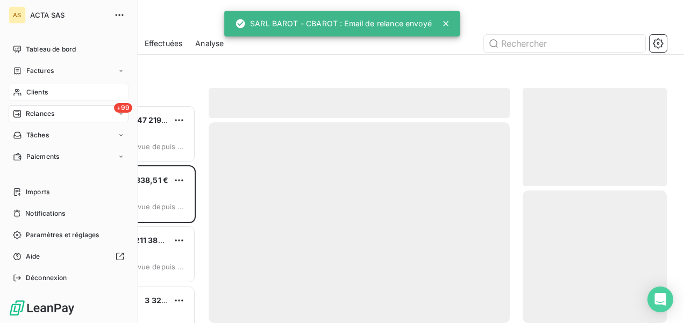
click at [56, 96] on div "Clients" at bounding box center [69, 92] width 120 height 17
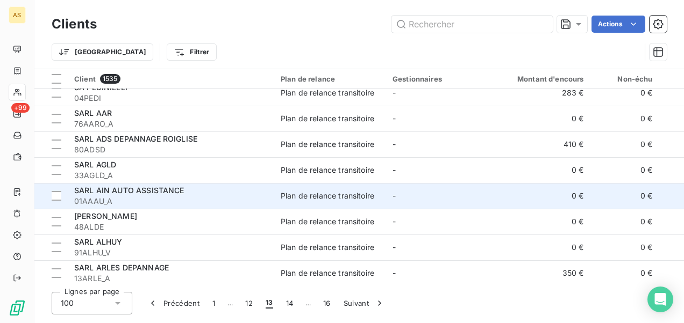
scroll to position [269, 0]
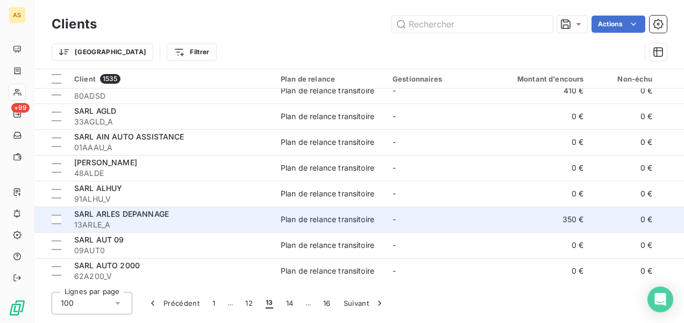
click at [384, 212] on td "Plan de relance transitoire" at bounding box center [330, 220] width 112 height 26
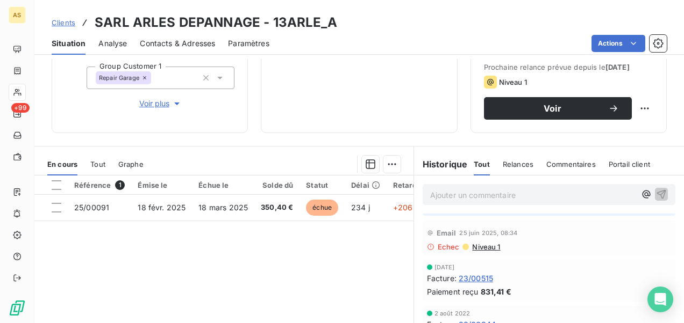
scroll to position [62, 0]
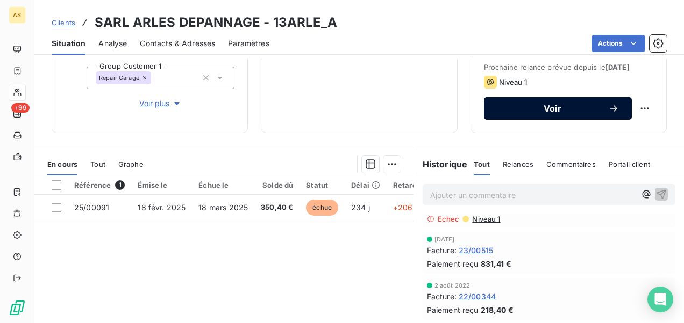
click at [547, 113] on span "Voir" at bounding box center [552, 108] width 111 height 9
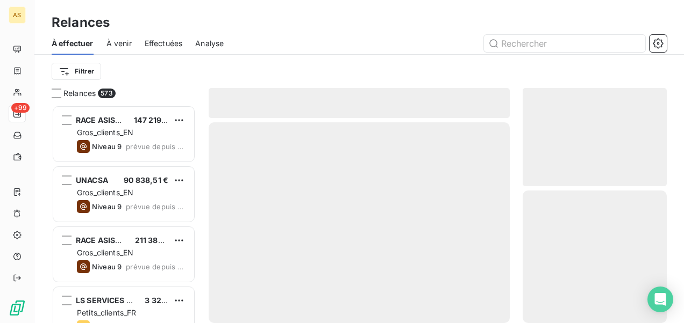
scroll to position [210, 135]
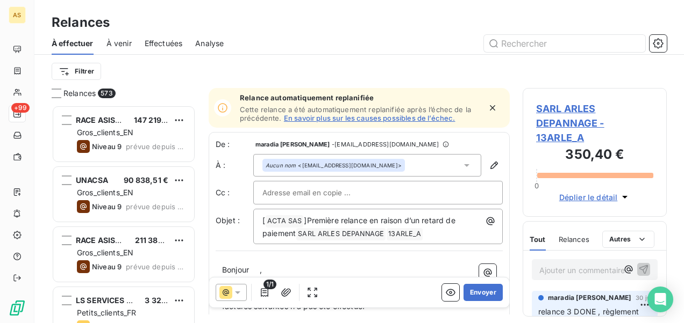
click at [543, 132] on span "SARL ARLES DEPANNAGE - 13ARLE_A" at bounding box center [594, 124] width 117 height 44
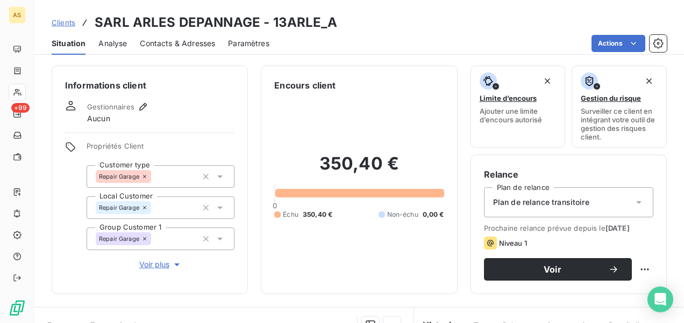
click at [197, 44] on span "Contacts & Adresses" at bounding box center [177, 43] width 75 height 11
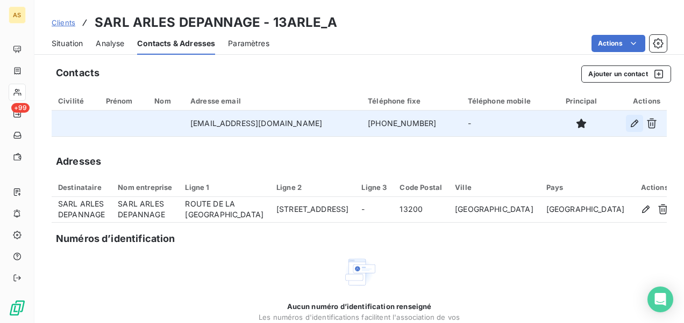
click at [629, 120] on icon "button" at bounding box center [634, 123] width 11 height 11
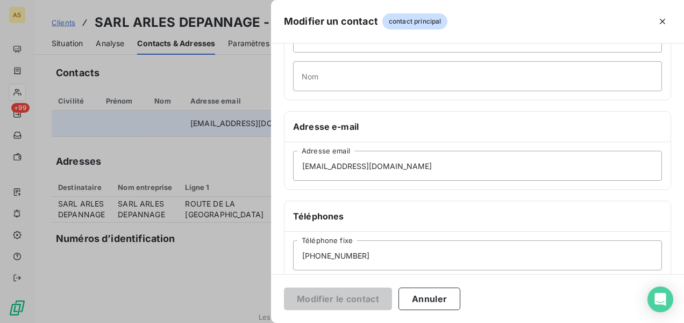
scroll to position [161, 0]
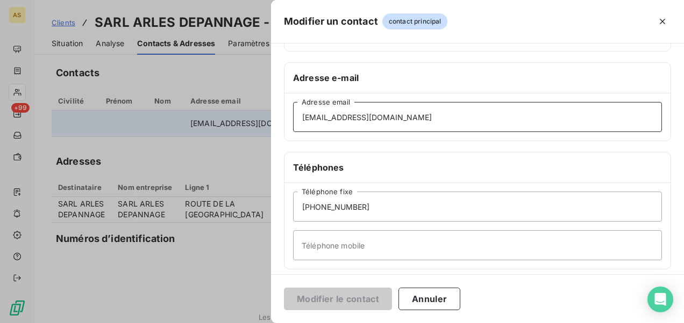
click at [303, 118] on input "[EMAIL_ADDRESS][DOMAIN_NAME]" at bounding box center [477, 117] width 369 height 30
click at [172, 145] on div at bounding box center [342, 161] width 684 height 323
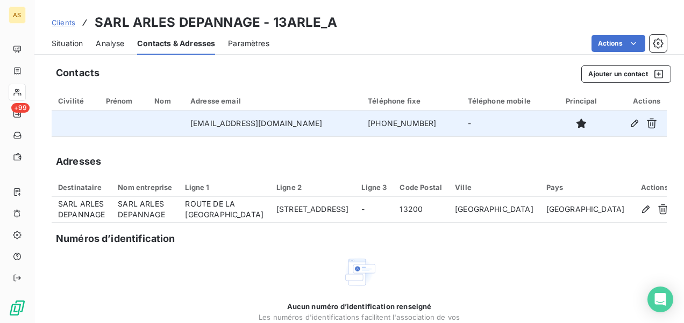
click at [64, 39] on span "Situation" at bounding box center [67, 43] width 31 height 11
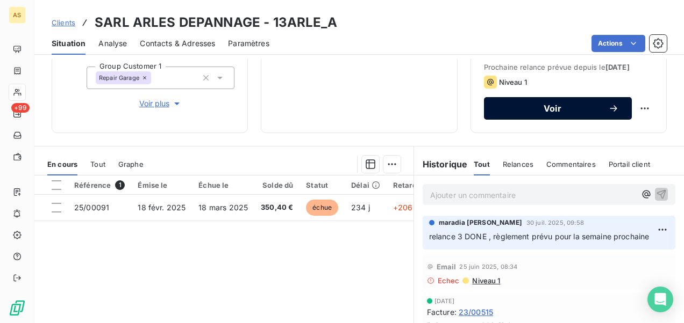
click at [545, 113] on span "Voir" at bounding box center [552, 108] width 111 height 9
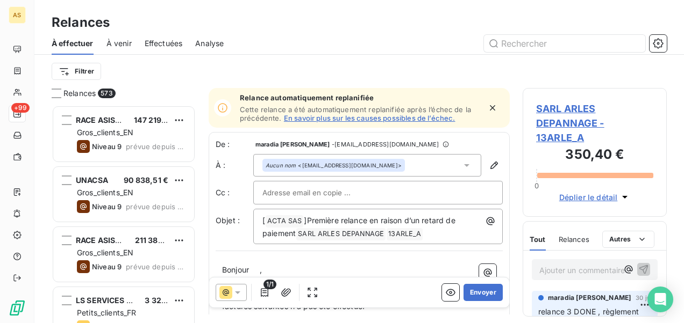
scroll to position [210, 135]
click at [464, 296] on button "Envoyer" at bounding box center [482, 292] width 39 height 17
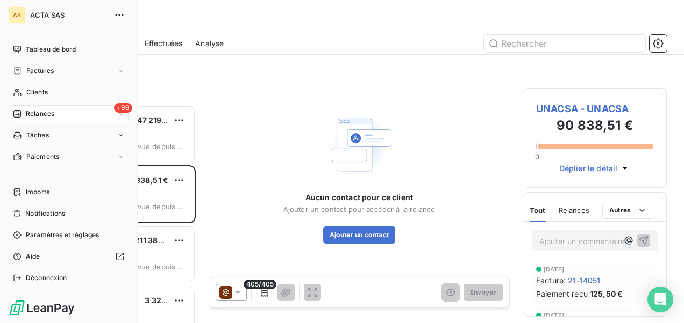
click at [48, 114] on span "Relances" at bounding box center [40, 114] width 28 height 10
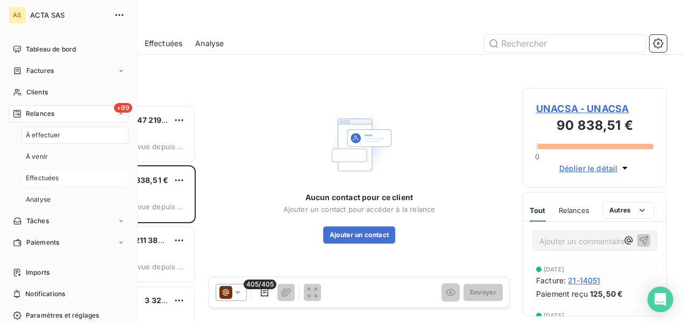
click at [66, 175] on div "Effectuées" at bounding box center [74, 178] width 107 height 17
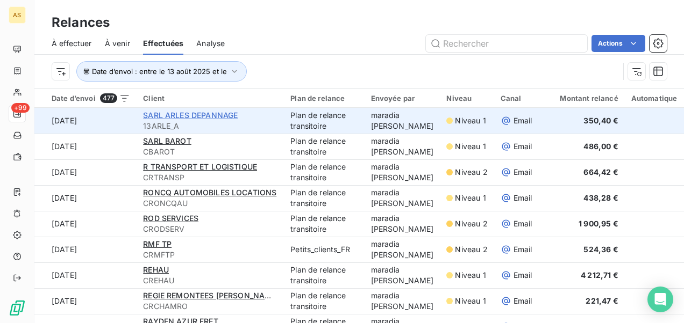
click at [197, 117] on span "SARL ARLES DEPANNAGE" at bounding box center [190, 115] width 95 height 9
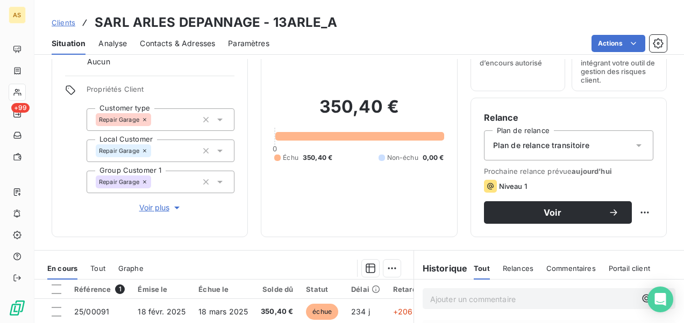
scroll to position [54, 0]
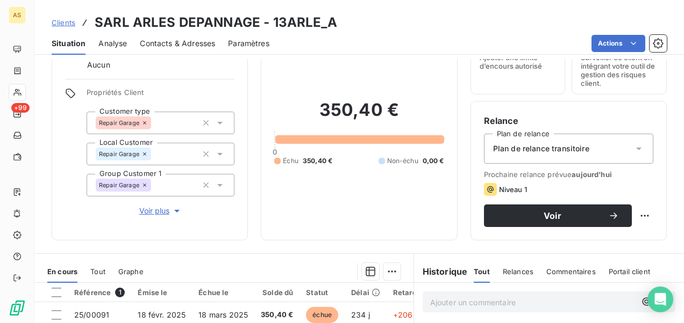
click at [179, 46] on span "Contacts & Adresses" at bounding box center [177, 43] width 75 height 11
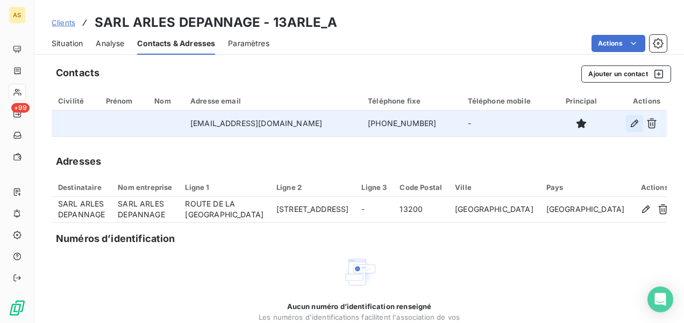
click at [625, 127] on button "button" at bounding box center [633, 123] width 17 height 17
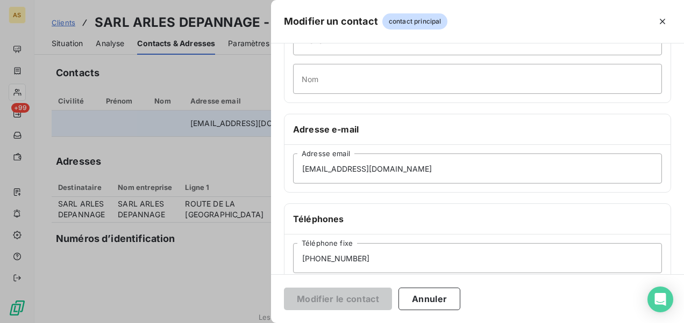
scroll to position [161, 0]
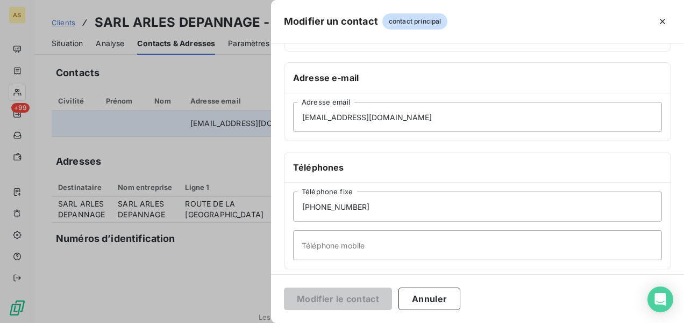
click at [172, 159] on div at bounding box center [342, 161] width 684 height 323
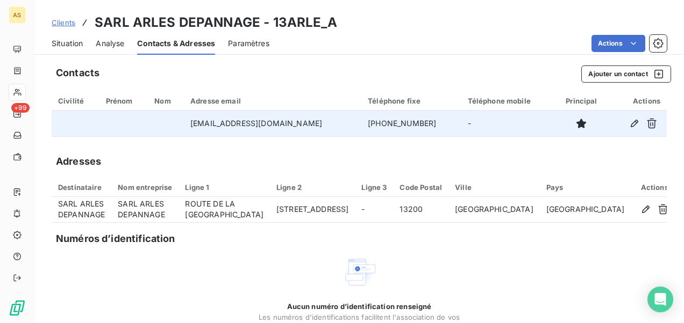
click at [68, 45] on span "Situation" at bounding box center [67, 43] width 31 height 11
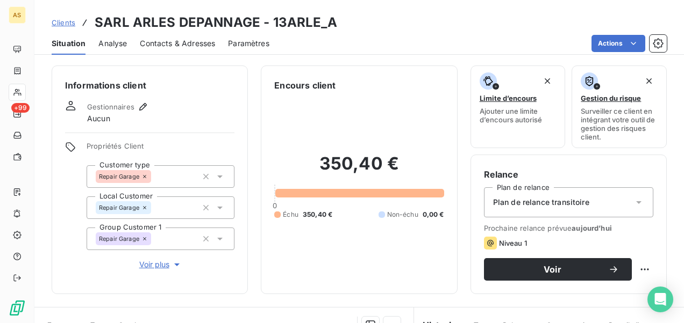
click at [61, 25] on span "Clients" at bounding box center [64, 22] width 24 height 9
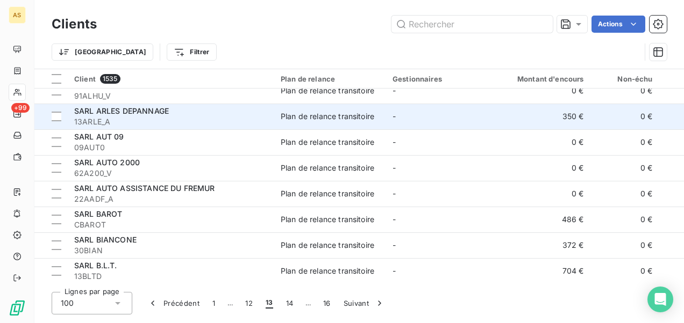
scroll to position [430, 0]
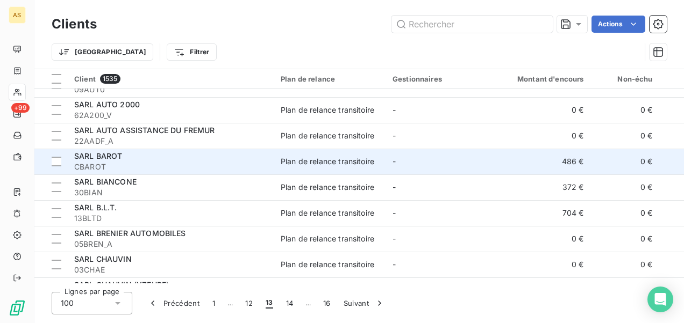
click at [253, 166] on span "CBAROT" at bounding box center [170, 167] width 193 height 11
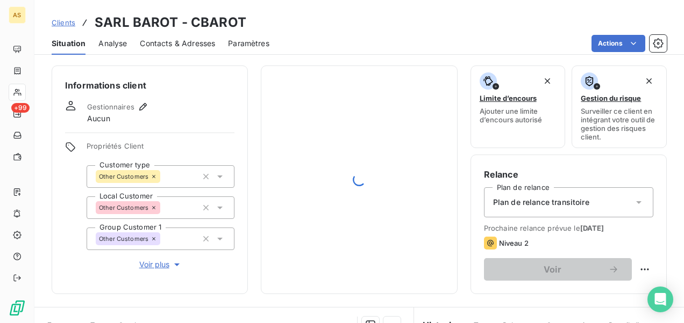
scroll to position [161, 0]
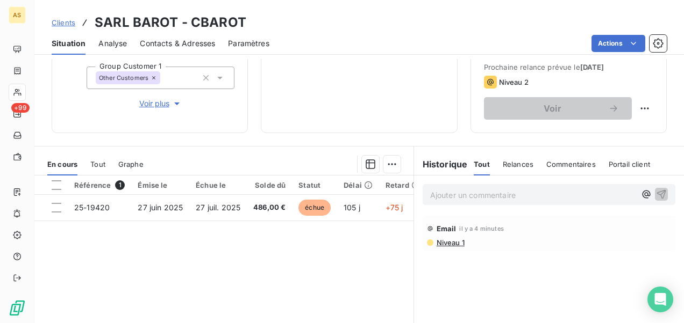
click at [67, 19] on span "Clients" at bounding box center [64, 22] width 24 height 9
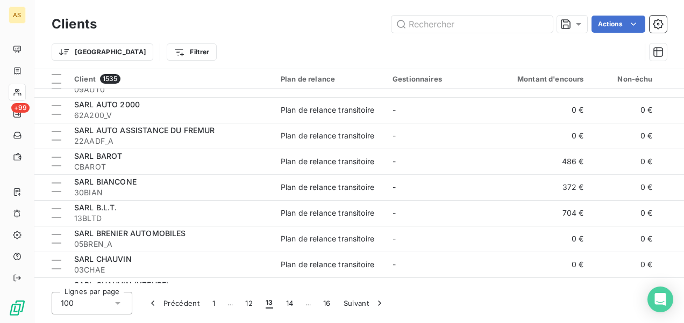
scroll to position [484, 0]
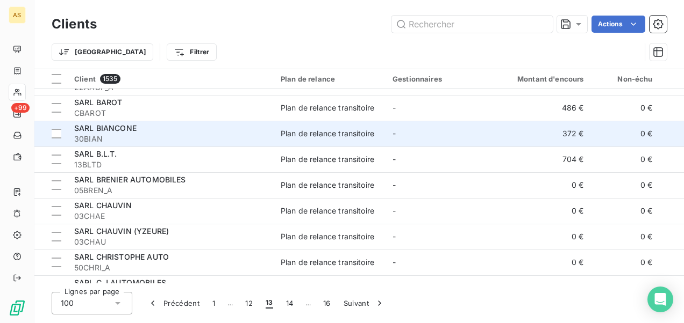
click at [253, 135] on span "30BIAN" at bounding box center [170, 139] width 193 height 11
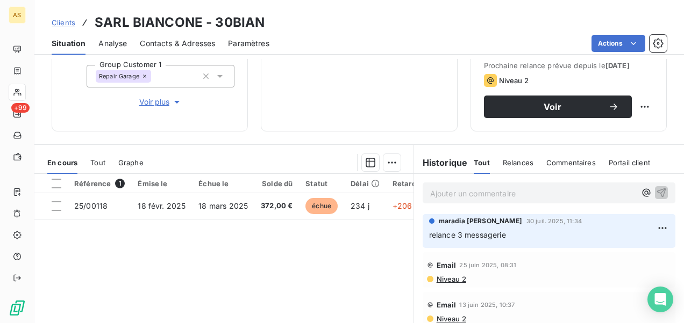
scroll to position [153, 0]
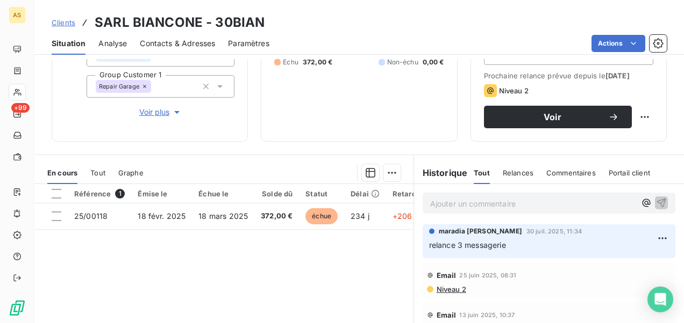
click at [196, 51] on div "Contacts & Adresses" at bounding box center [177, 43] width 75 height 23
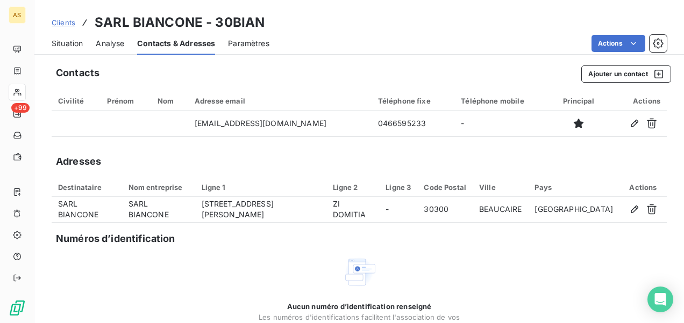
click at [71, 21] on span "Clients" at bounding box center [64, 22] width 24 height 9
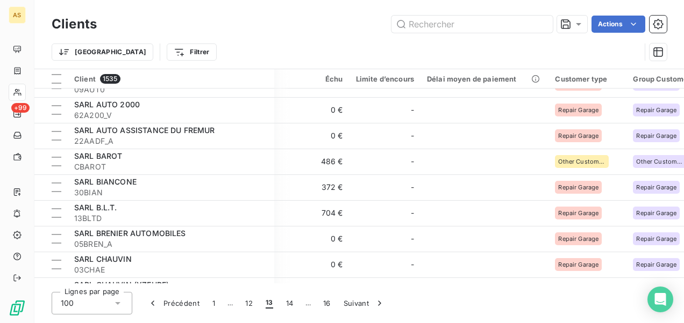
scroll to position [430, 378]
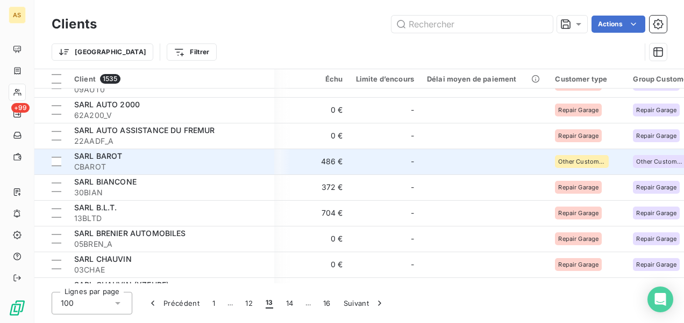
click at [184, 166] on span "CBAROT" at bounding box center [170, 167] width 193 height 11
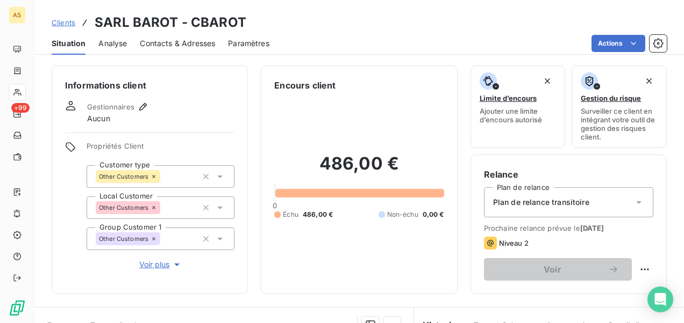
click at [76, 20] on div "Clients SARL BAROT - CBAROT" at bounding box center [149, 22] width 195 height 19
click at [63, 23] on span "Clients" at bounding box center [64, 22] width 24 height 9
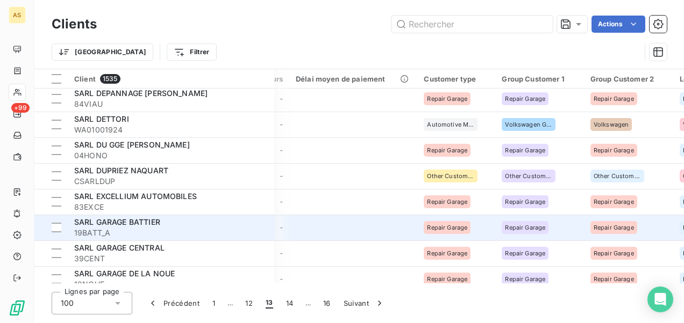
scroll to position [752, 509]
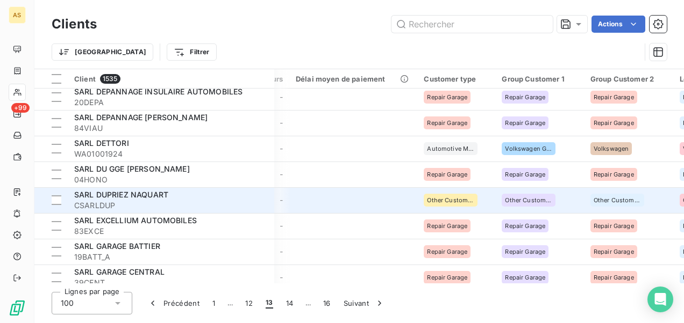
click at [199, 206] on span "CSARLDUP" at bounding box center [170, 205] width 193 height 11
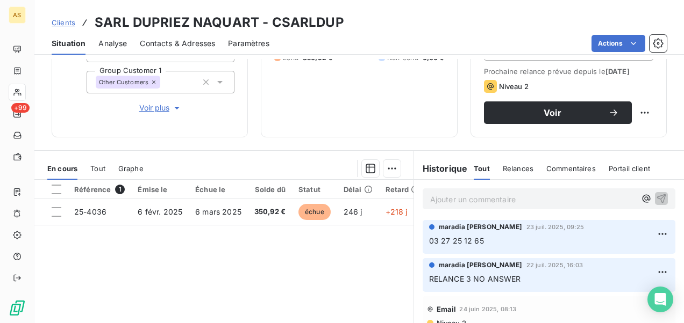
scroll to position [161, 0]
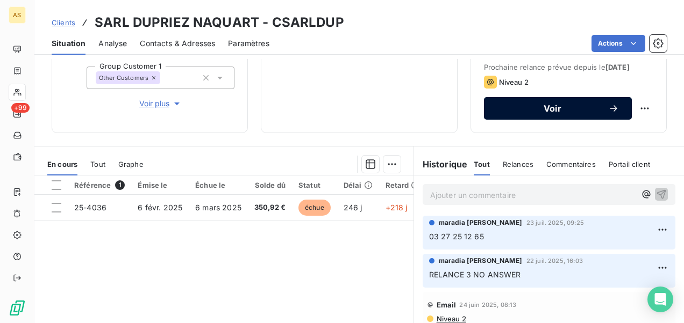
click at [549, 120] on button "Voir" at bounding box center [558, 108] width 148 height 23
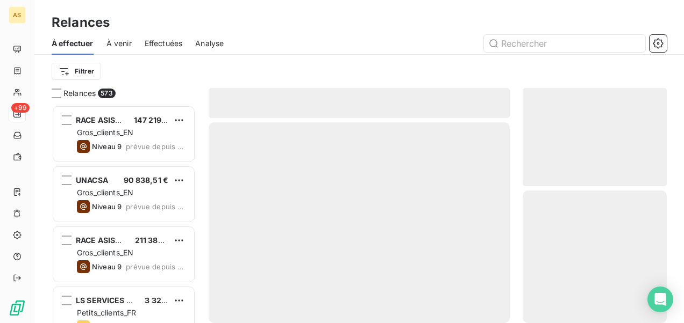
scroll to position [210, 135]
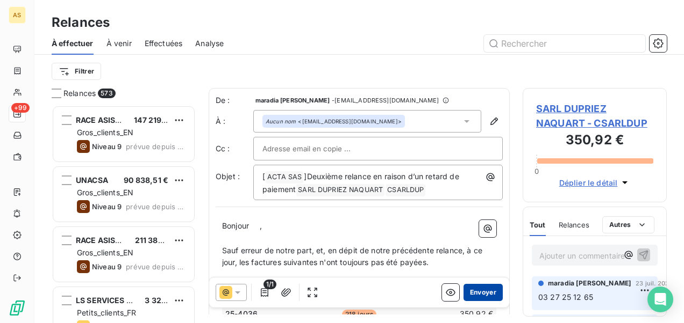
click at [471, 290] on button "Envoyer" at bounding box center [482, 292] width 39 height 17
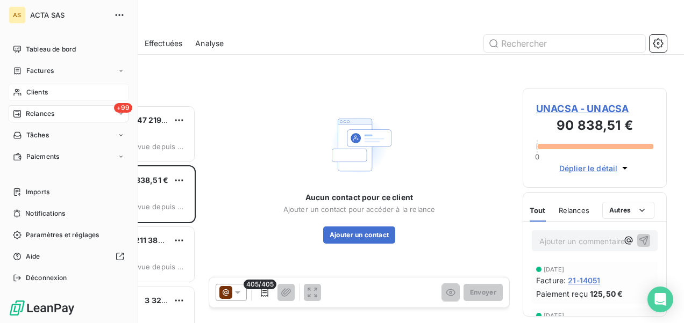
click at [50, 91] on div "Clients" at bounding box center [69, 92] width 120 height 17
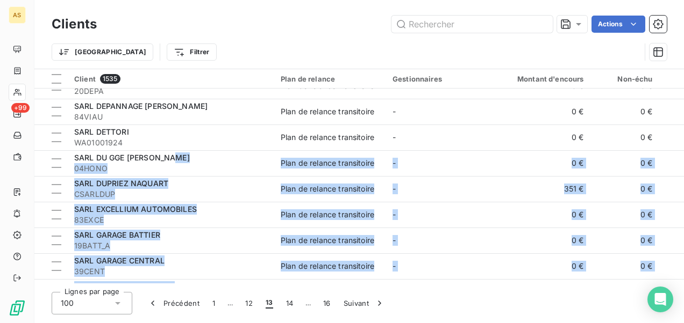
scroll to position [901, 0]
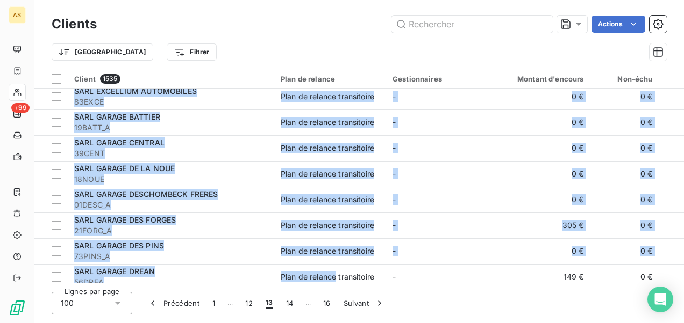
drag, startPoint x: 241, startPoint y: 278, endPoint x: 335, endPoint y: 283, distance: 94.7
click at [335, 283] on div "Client 1535 Plan de relance Gestionnaires Montant d'encours Non-échu Échu Limit…" at bounding box center [358, 176] width 649 height 214
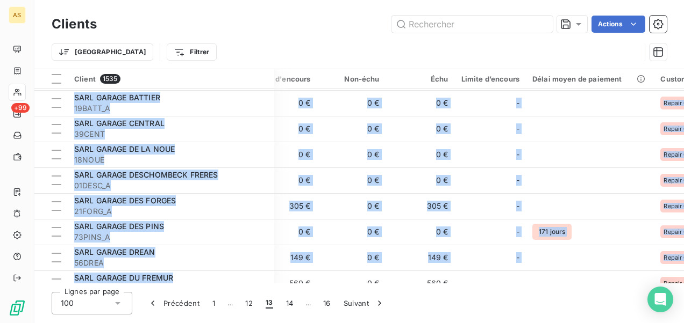
scroll to position [901, 386]
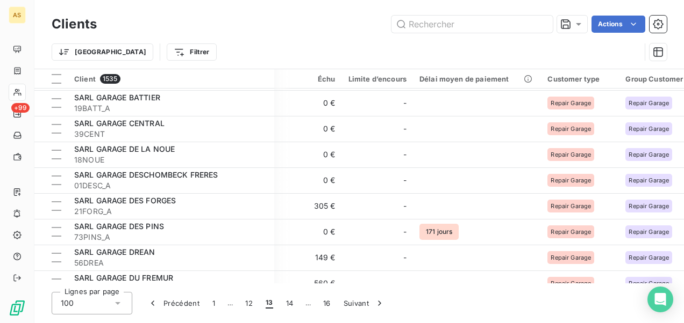
click at [432, 45] on div "Trier Filtrer" at bounding box center [346, 52] width 588 height 20
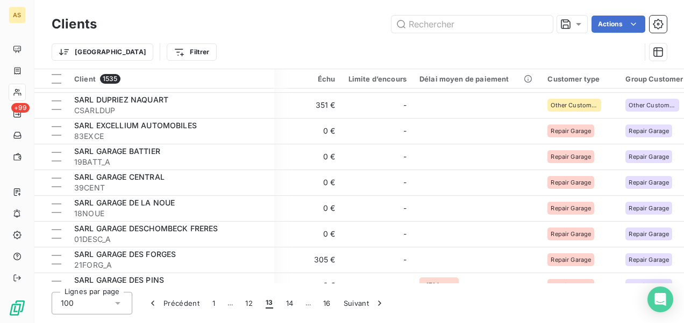
scroll to position [794, 386]
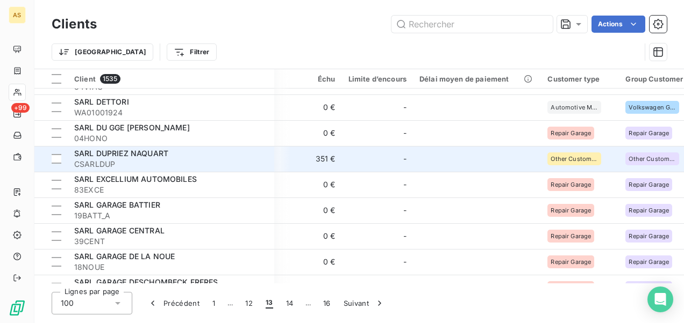
click at [452, 156] on td at bounding box center [477, 159] width 128 height 26
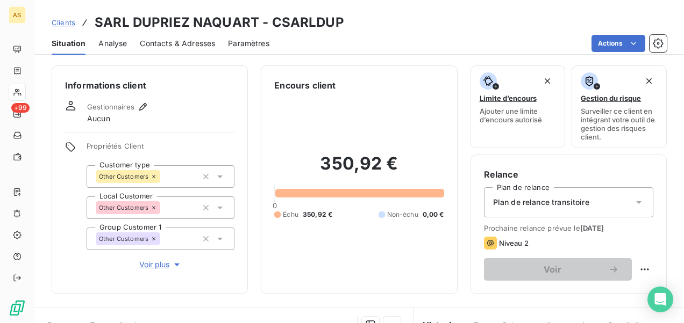
click at [55, 20] on span "Clients" at bounding box center [64, 22] width 24 height 9
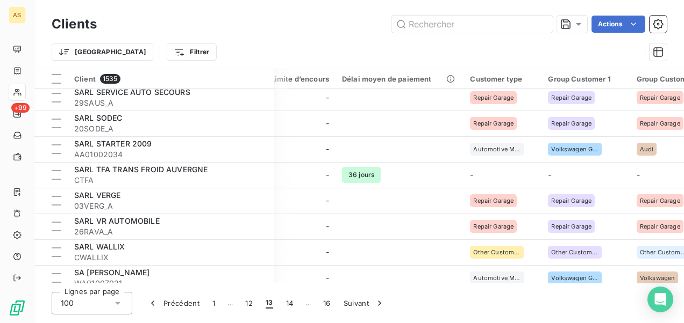
scroll to position [1988, 463]
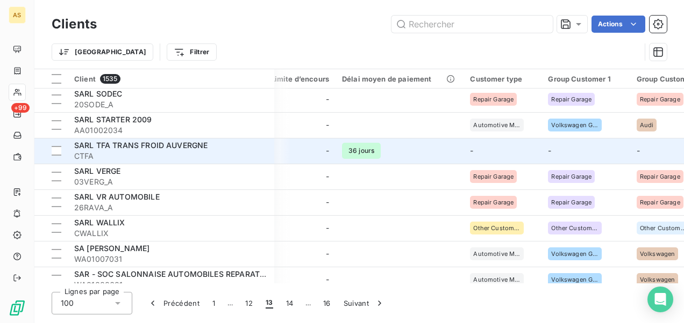
click at [213, 153] on span "CTFA" at bounding box center [170, 156] width 193 height 11
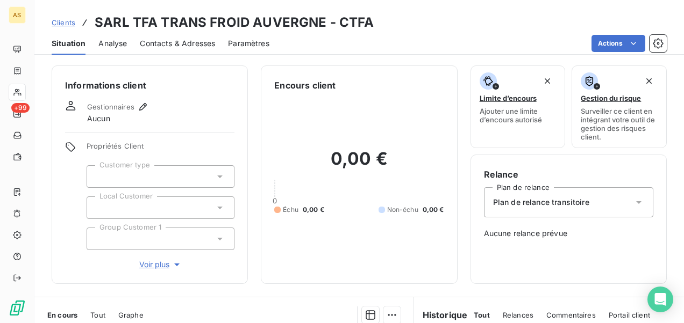
click at [63, 26] on span "Clients" at bounding box center [64, 22] width 24 height 9
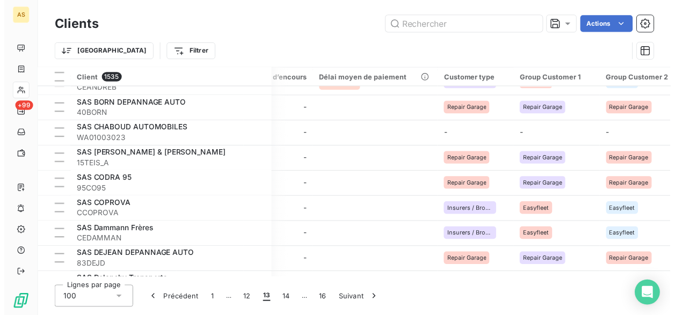
scroll to position [2389, 482]
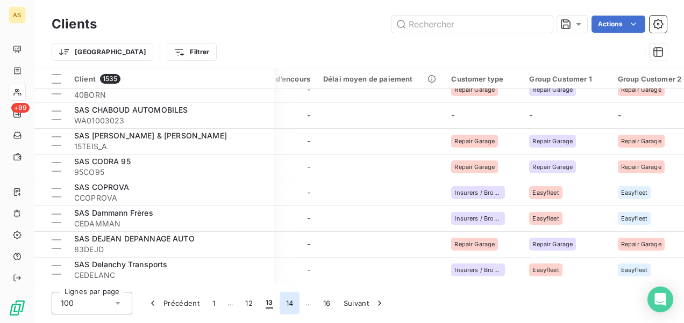
click at [285, 299] on button "14" at bounding box center [289, 303] width 20 height 23
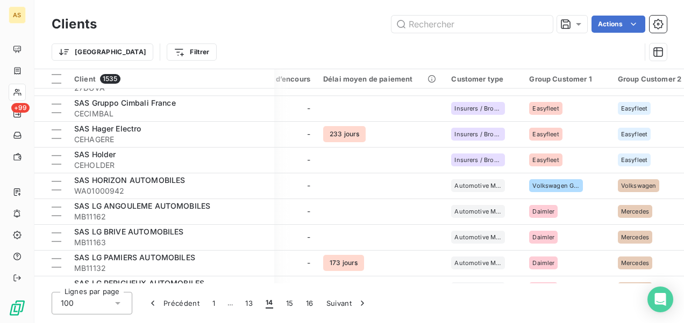
scroll to position [0, 482]
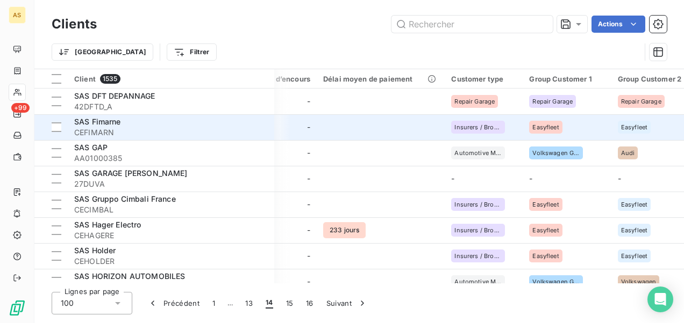
click at [190, 130] on span "CEFIMARN" at bounding box center [170, 132] width 193 height 11
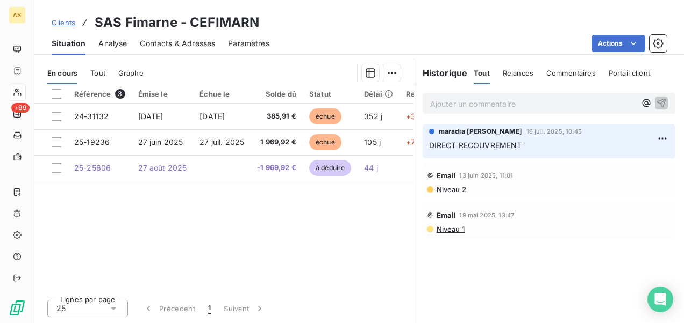
scroll to position [206, 0]
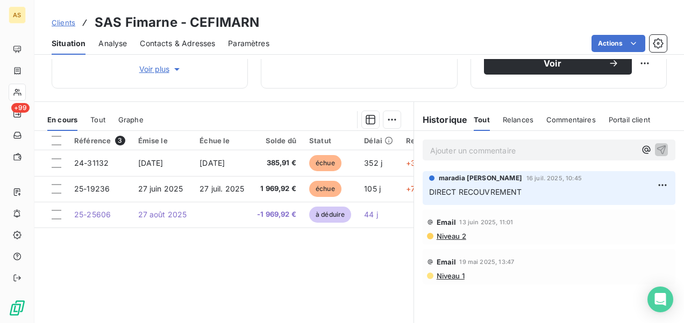
click at [69, 21] on span "Clients" at bounding box center [64, 22] width 24 height 9
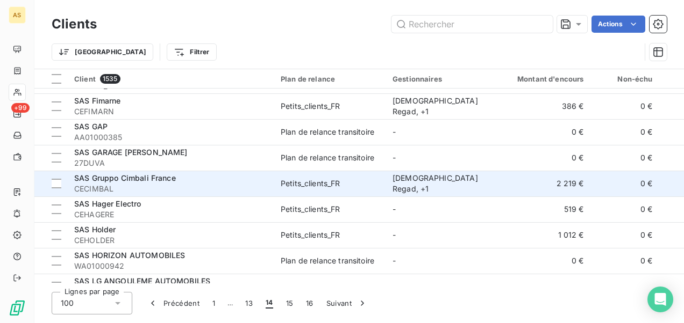
scroll to position [54, 0]
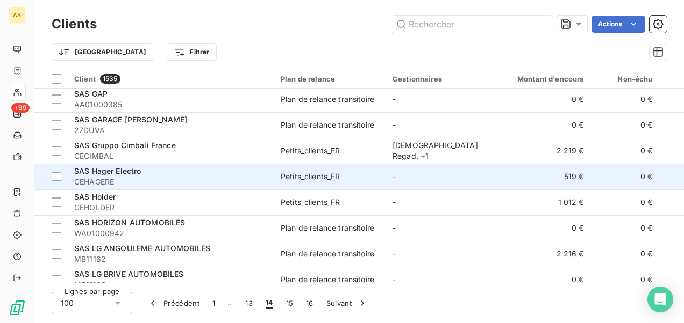
click at [365, 183] on td "Petits_clients_FR" at bounding box center [330, 177] width 112 height 26
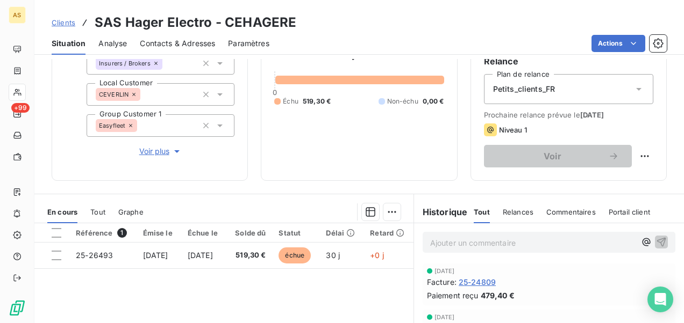
scroll to position [90, 0]
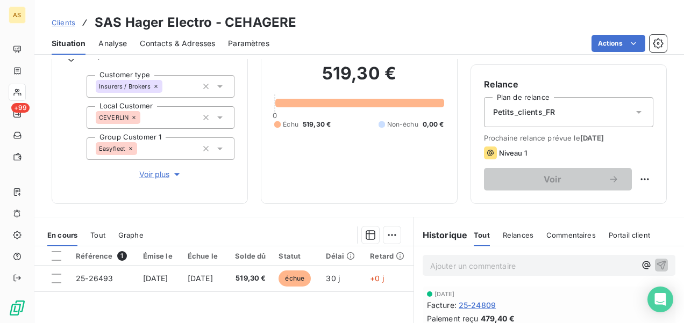
click at [72, 21] on span "Clients" at bounding box center [64, 22] width 24 height 9
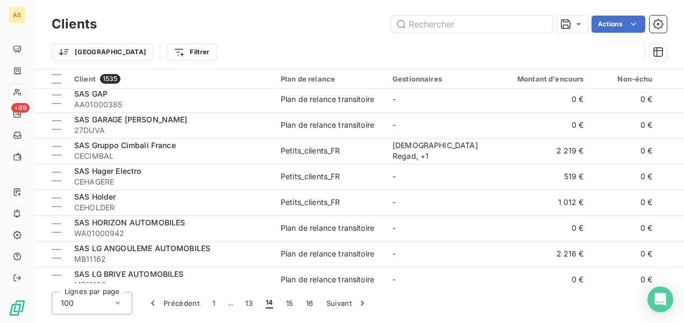
scroll to position [107, 0]
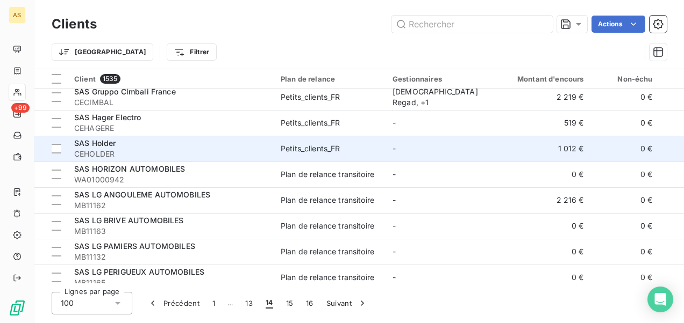
click at [361, 147] on span "Petits_clients_FR" at bounding box center [330, 148] width 99 height 11
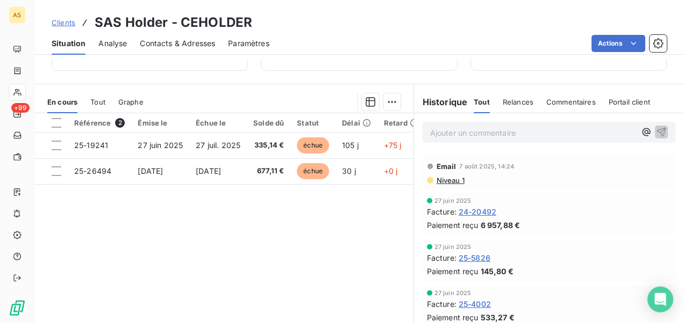
scroll to position [206, 0]
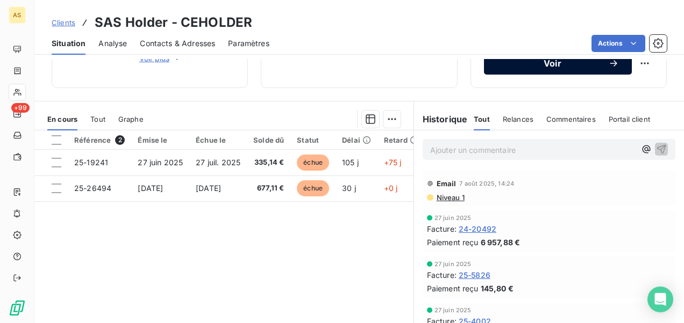
click at [548, 68] on span "Voir" at bounding box center [552, 63] width 111 height 9
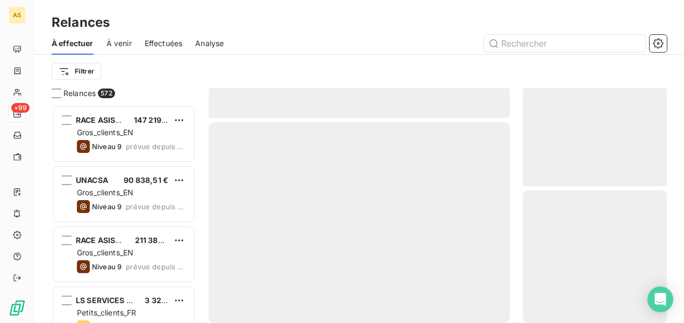
scroll to position [210, 135]
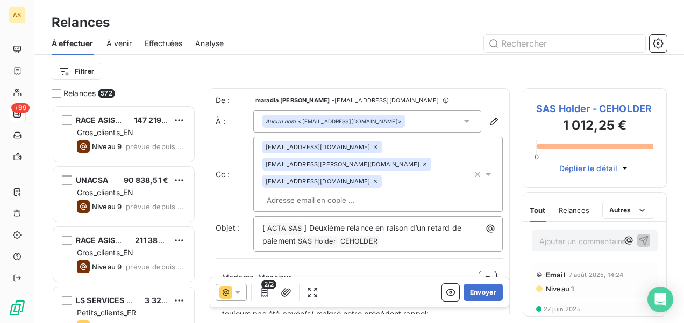
click at [476, 302] on div "2/2 Envoyer" at bounding box center [359, 293] width 300 height 30
click at [474, 296] on button "Envoyer" at bounding box center [482, 292] width 39 height 17
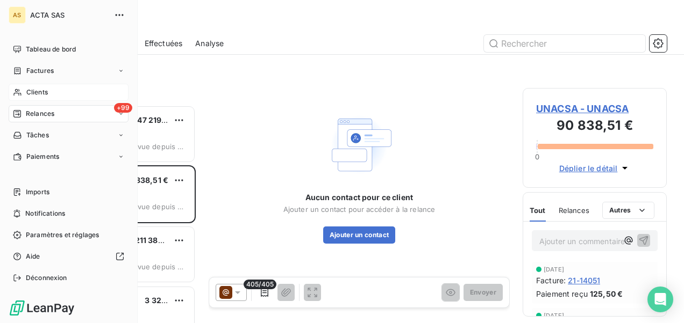
click at [48, 94] on div "Clients" at bounding box center [69, 92] width 120 height 17
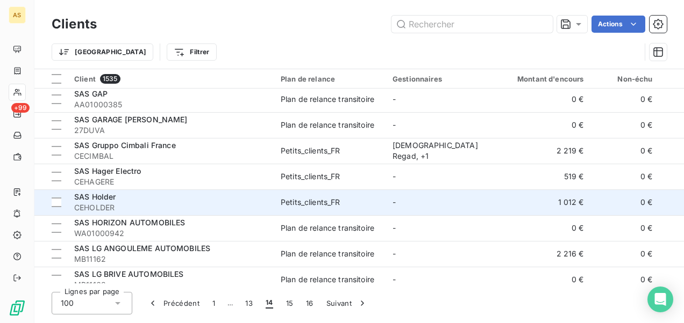
scroll to position [107, 0]
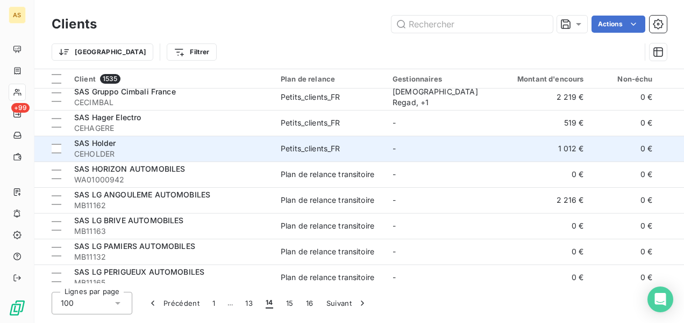
click at [201, 150] on span "CEHOLDER" at bounding box center [170, 154] width 193 height 11
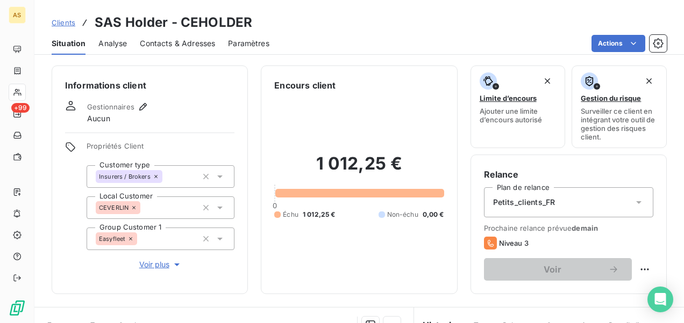
click at [57, 19] on span "Clients" at bounding box center [64, 22] width 24 height 9
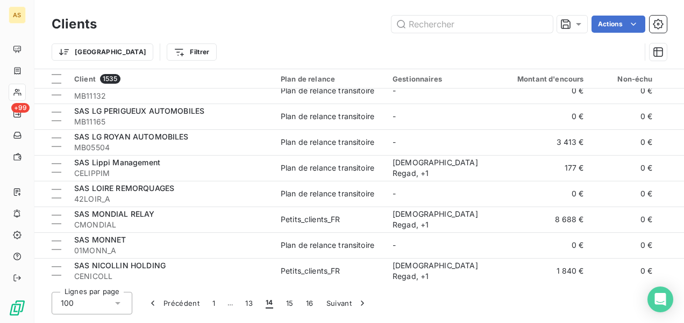
scroll to position [322, 0]
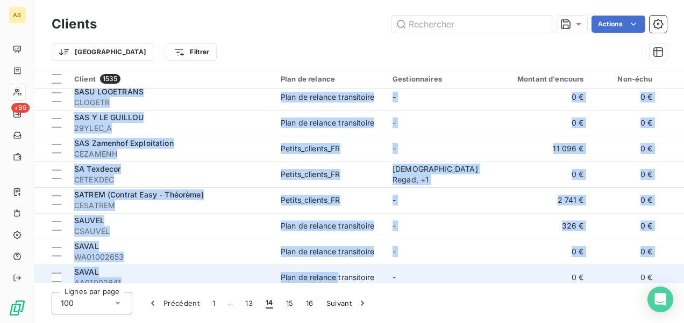
drag, startPoint x: 305, startPoint y: 278, endPoint x: 340, endPoint y: 266, distance: 36.5
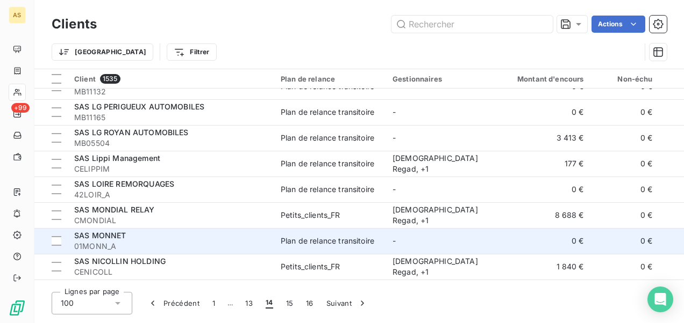
scroll to position [299, 0]
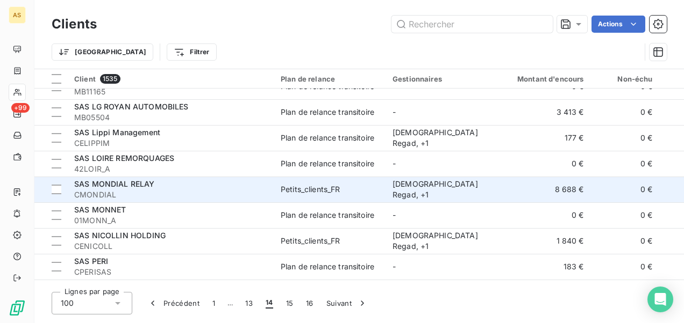
click at [160, 180] on div "SAS MONDIAL RELAY" at bounding box center [170, 184] width 193 height 11
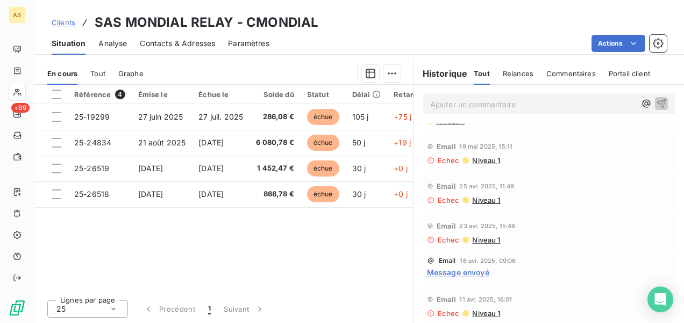
click at [59, 22] on span "Clients" at bounding box center [64, 22] width 24 height 9
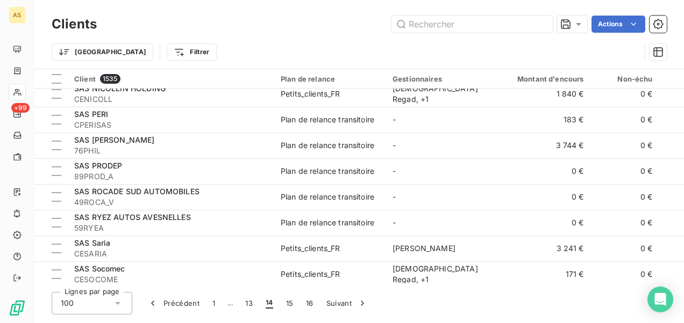
scroll to position [591, 0]
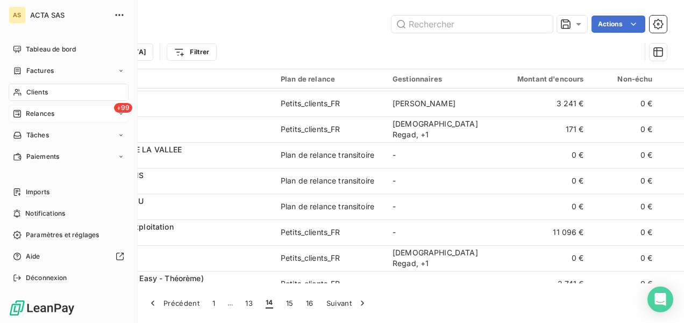
click at [53, 114] on span "Relances" at bounding box center [40, 114] width 28 height 10
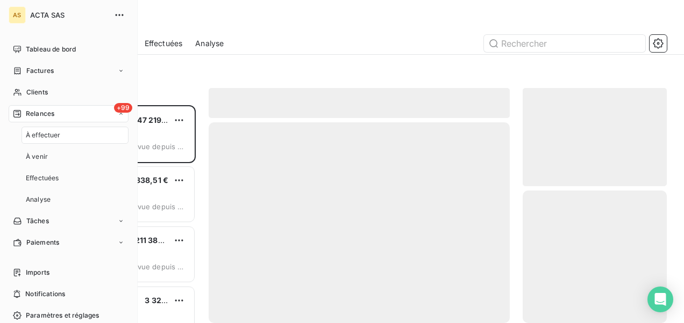
scroll to position [210, 135]
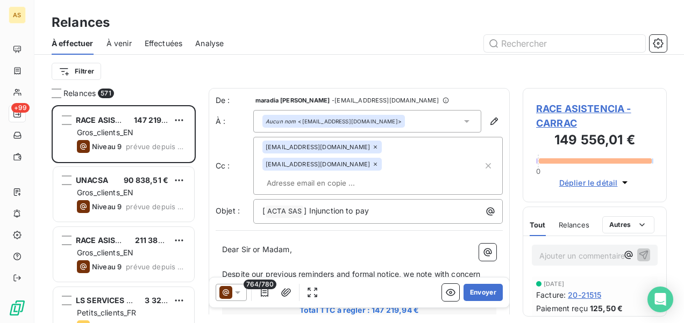
click at [166, 46] on span "Effectuées" at bounding box center [164, 43] width 38 height 11
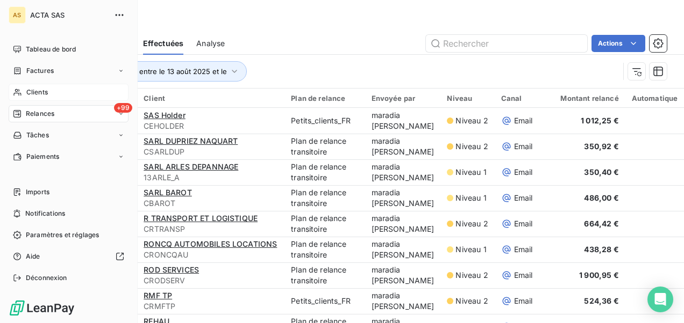
click at [44, 90] on span "Clients" at bounding box center [36, 93] width 21 height 10
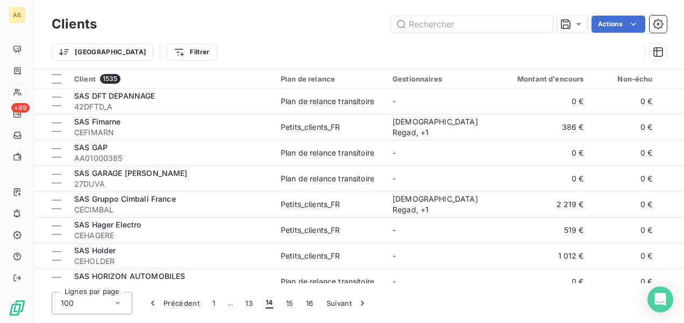
drag, startPoint x: 218, startPoint y: 284, endPoint x: 233, endPoint y: 279, distance: 15.1
click at [256, 288] on div "Clients Actions Trier Filtrer Client 1535 Plan de relance Gestionnaires Montant…" at bounding box center [358, 161] width 649 height 323
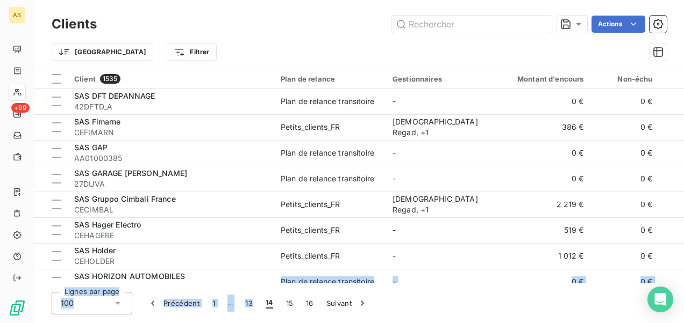
scroll to position [0, 40]
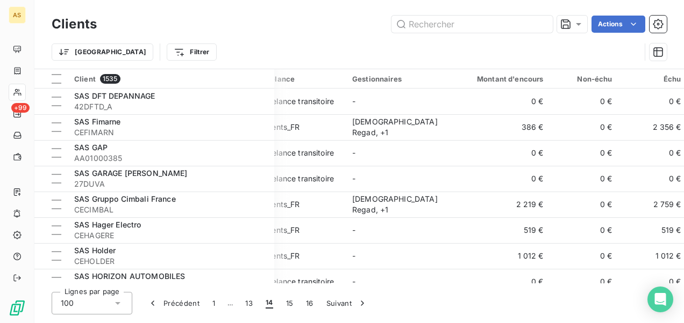
click at [524, 307] on div "Lignes par page 100 Précédent 1 … 13 14 15 16 Suivant" at bounding box center [359, 303] width 615 height 23
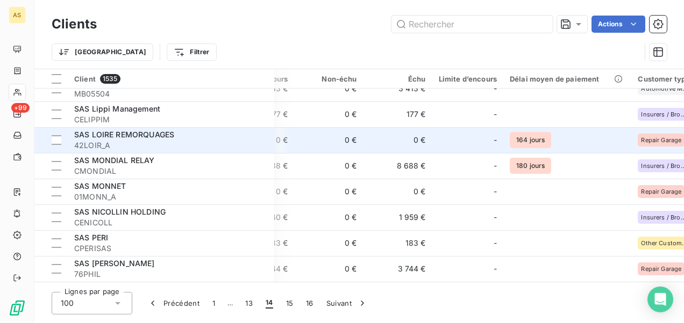
scroll to position [376, 296]
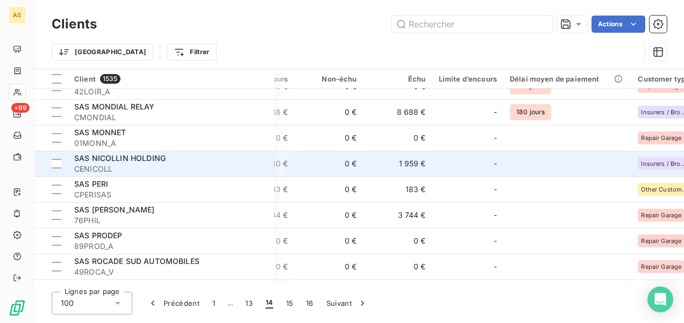
click at [428, 167] on td "1 959 €" at bounding box center [397, 164] width 69 height 26
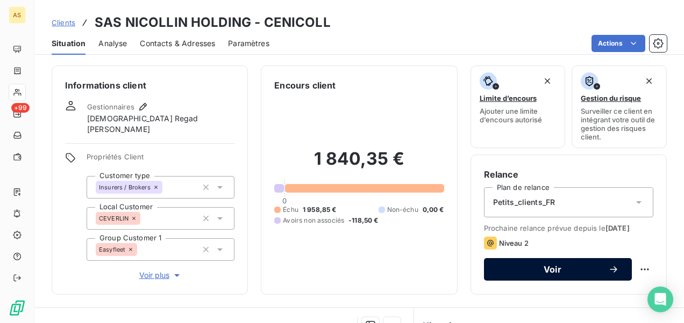
click at [533, 273] on div "Voir" at bounding box center [558, 269] width 122 height 11
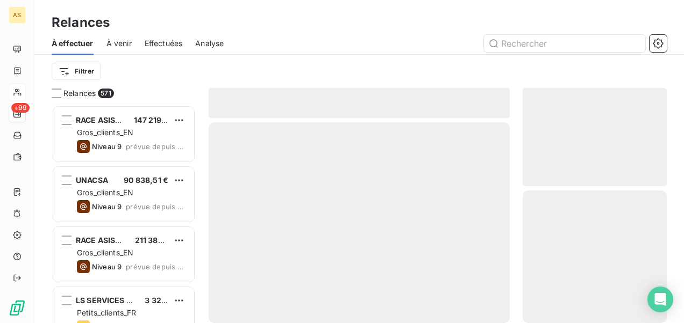
scroll to position [210, 135]
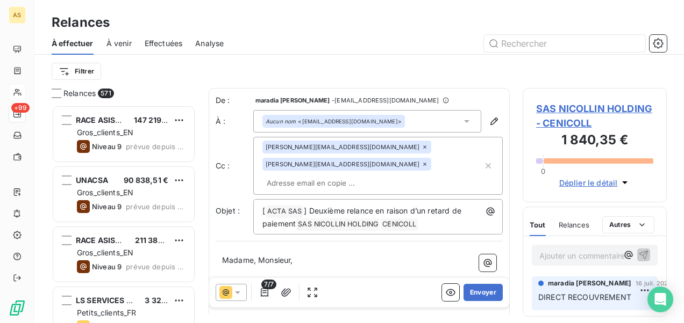
click at [234, 290] on icon at bounding box center [237, 292] width 11 height 11
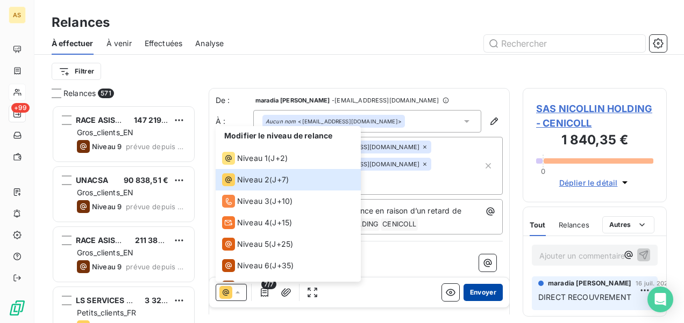
click at [472, 294] on button "Envoyer" at bounding box center [482, 292] width 39 height 17
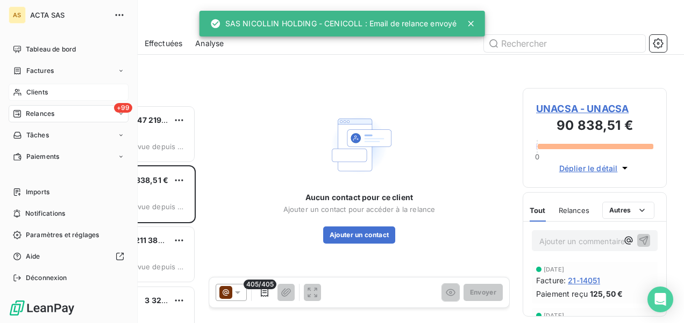
click at [32, 90] on span "Clients" at bounding box center [36, 93] width 21 height 10
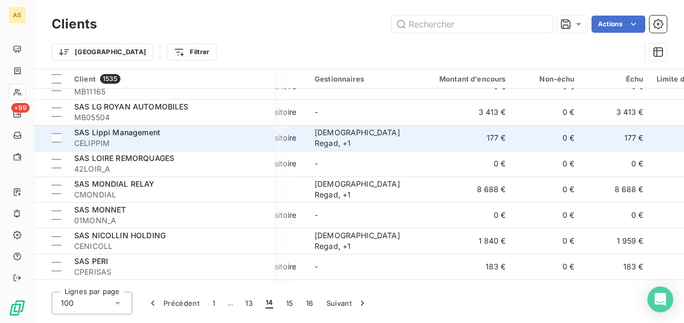
scroll to position [322, 78]
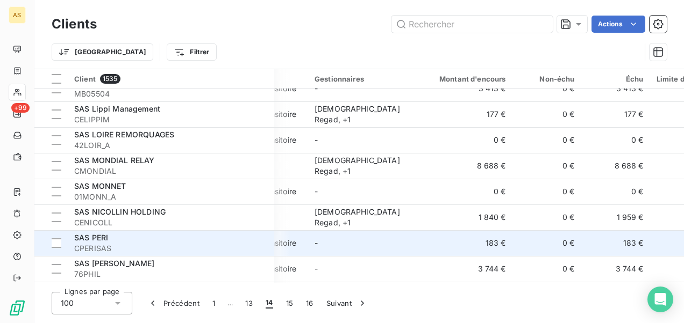
click at [212, 243] on span "CPERISAS" at bounding box center [170, 248] width 193 height 11
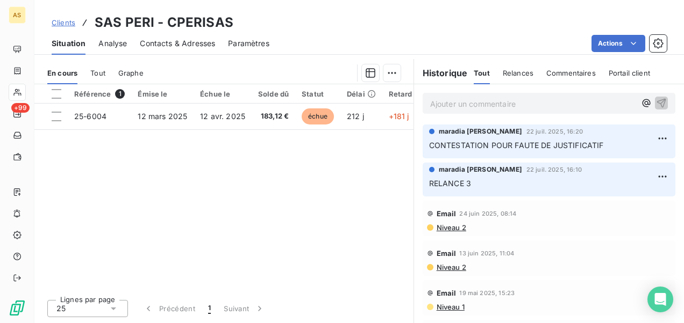
scroll to position [206, 0]
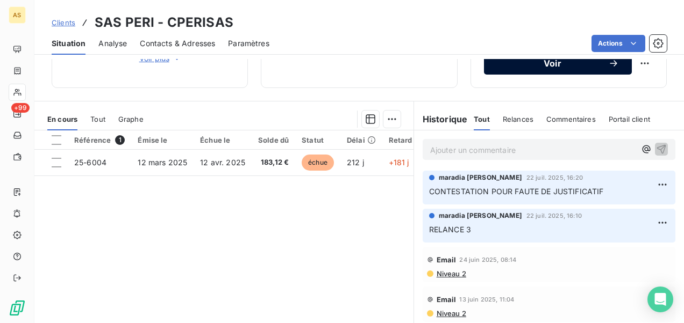
click at [534, 68] on span "Voir" at bounding box center [552, 63] width 111 height 9
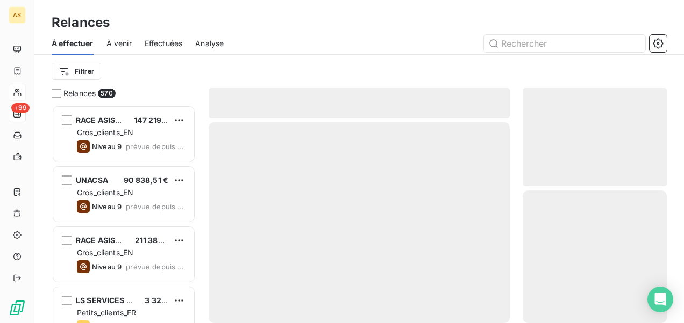
scroll to position [210, 135]
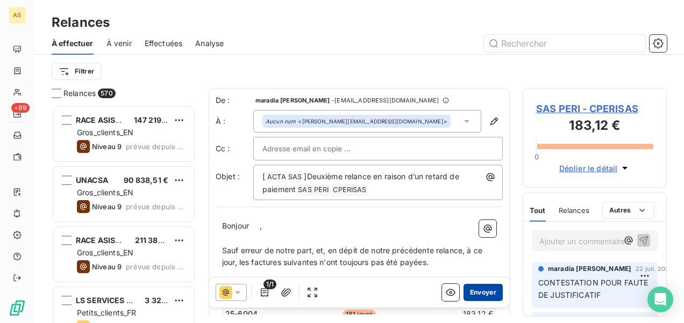
click at [472, 292] on button "Envoyer" at bounding box center [482, 292] width 39 height 17
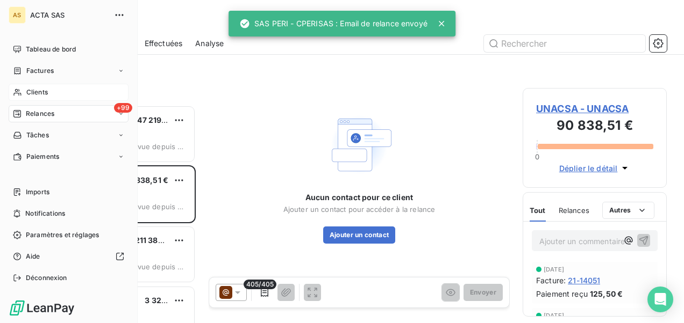
click at [32, 96] on span "Clients" at bounding box center [36, 93] width 21 height 10
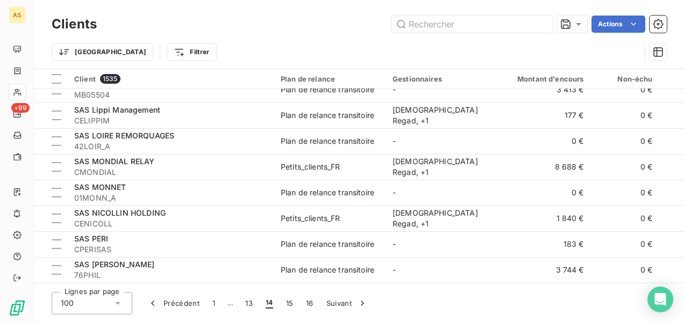
scroll to position [322, 0]
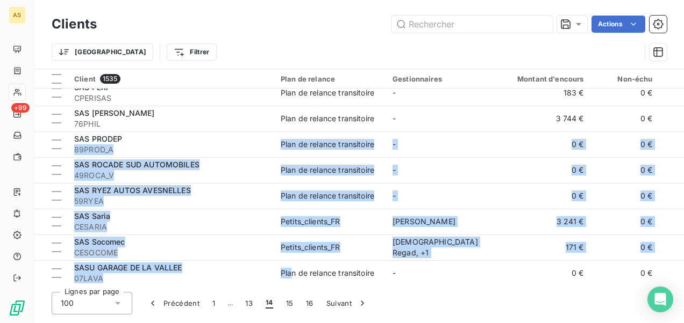
drag, startPoint x: 253, startPoint y: 284, endPoint x: 290, endPoint y: 283, distance: 37.6
click at [290, 283] on div "Clients Actions Trier Filtrer Client 1535 Plan de relance Gestionnaires Montant…" at bounding box center [358, 161] width 649 height 323
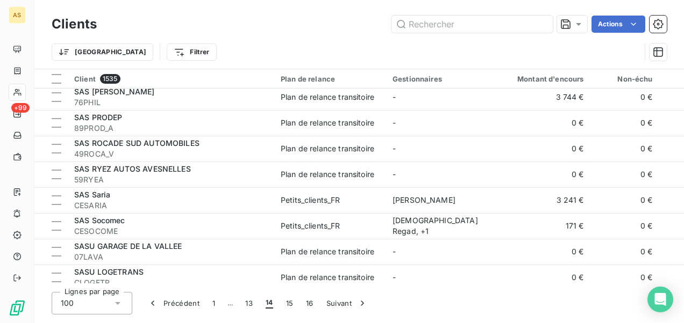
click at [245, 20] on div "Actions" at bounding box center [388, 24] width 557 height 17
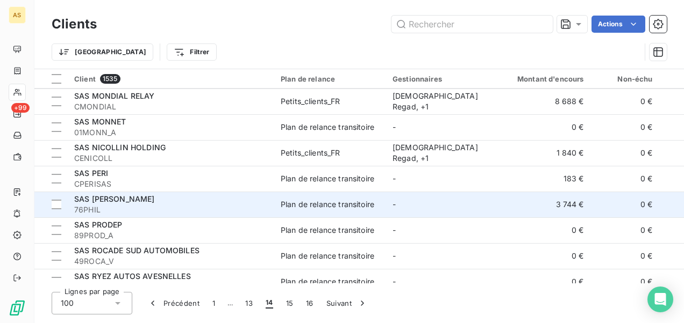
scroll to position [333, 0]
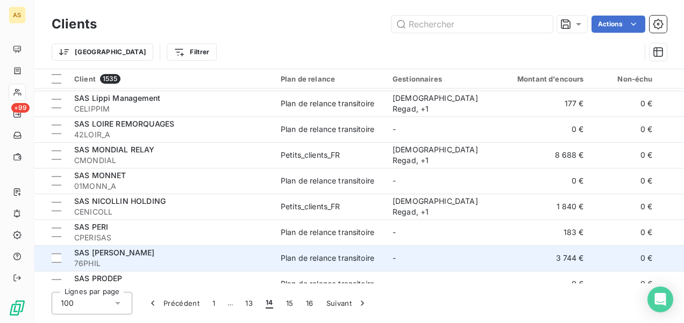
click at [147, 260] on span "76PHIL" at bounding box center [170, 263] width 193 height 11
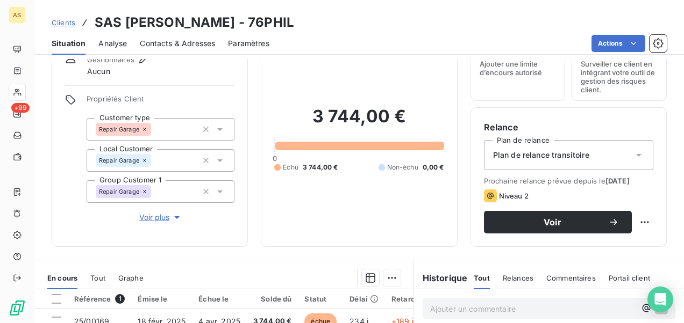
scroll to position [45, 0]
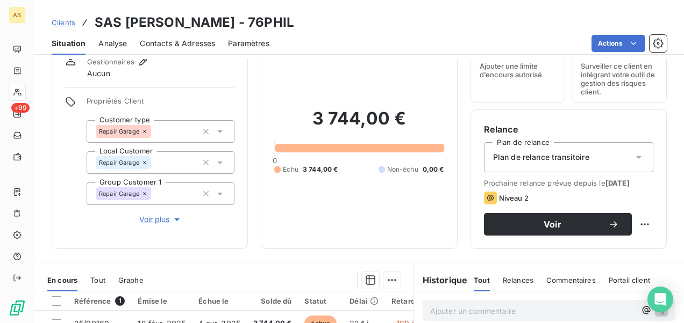
click at [58, 22] on span "Clients" at bounding box center [64, 22] width 24 height 9
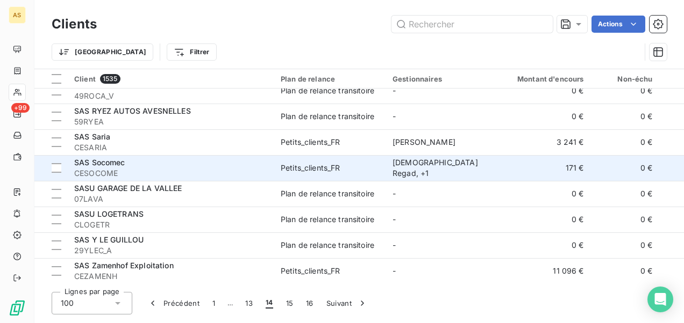
scroll to position [591, 0]
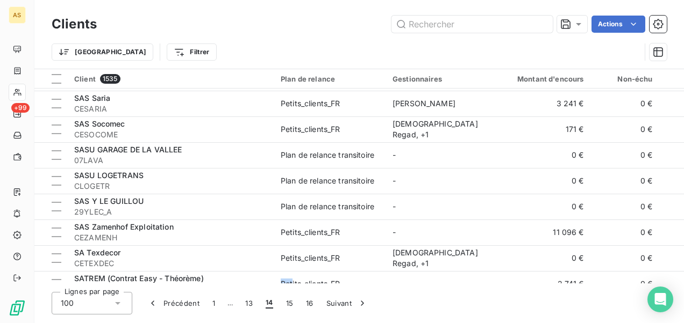
drag, startPoint x: 246, startPoint y: 285, endPoint x: 291, endPoint y: 284, distance: 45.2
click at [291, 284] on div "Clients Actions Trier Filtrer Client 1535 Plan de relance Gestionnaires Montant…" at bounding box center [358, 161] width 649 height 323
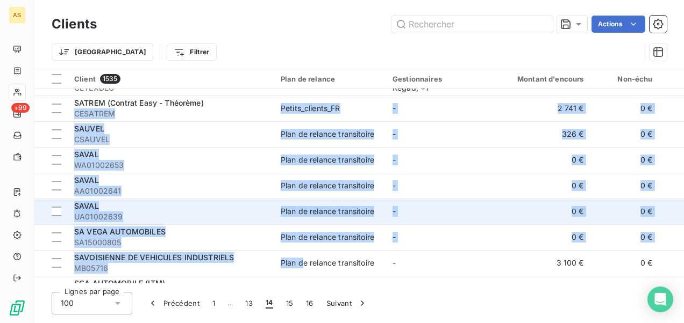
drag, startPoint x: 291, startPoint y: 284, endPoint x: 305, endPoint y: 277, distance: 14.9
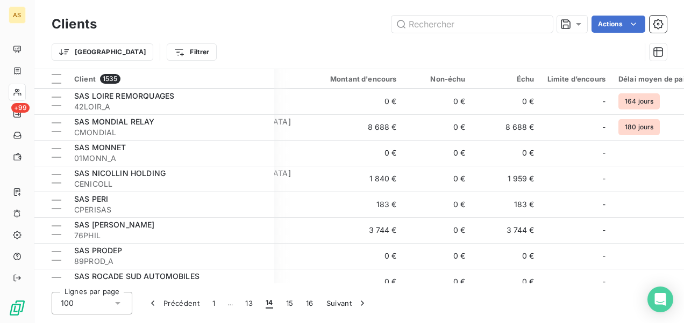
scroll to position [360, 187]
